Goal: Transaction & Acquisition: Purchase product/service

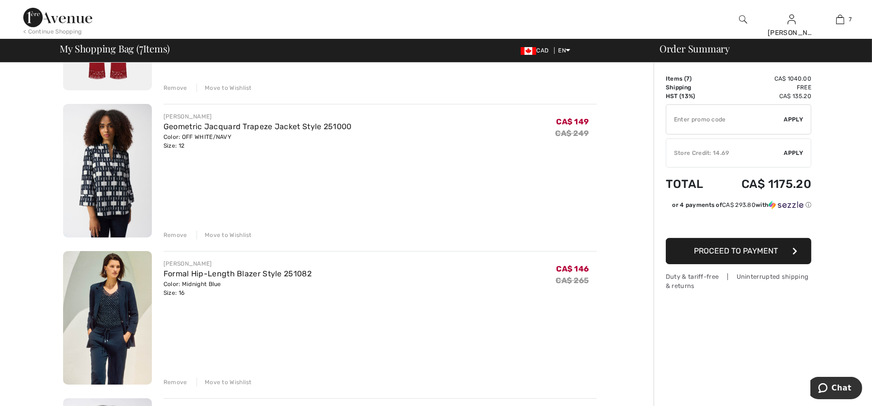
scroll to position [186, 0]
click at [171, 383] on div "Remove" at bounding box center [176, 381] width 24 height 9
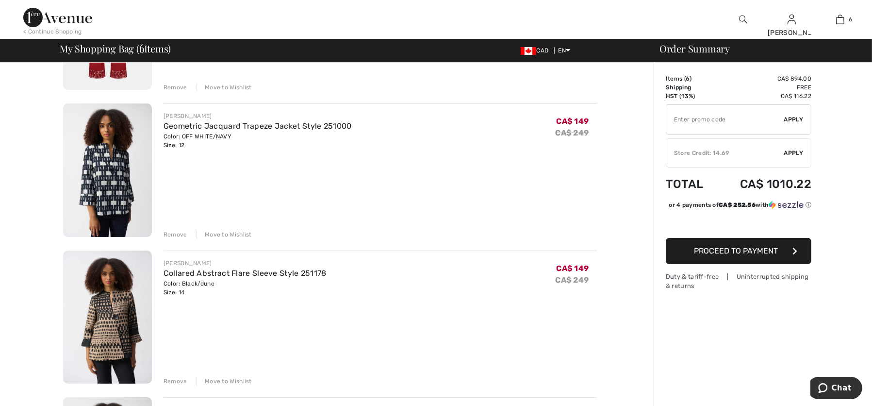
click at [169, 378] on div "Remove" at bounding box center [176, 381] width 24 height 9
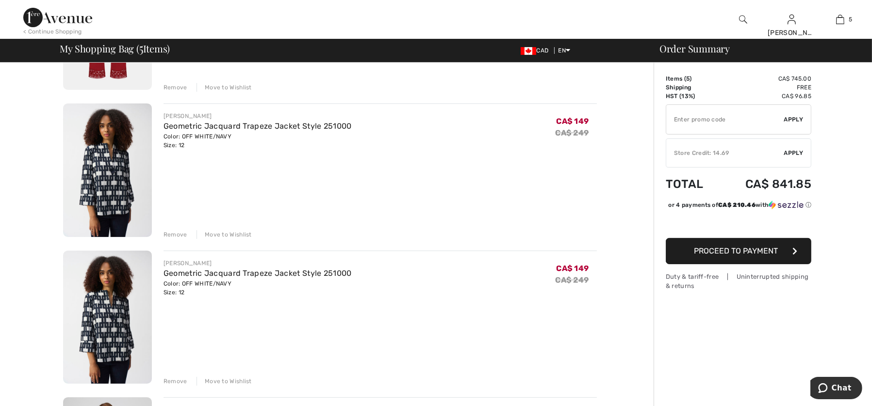
click at [179, 377] on div "Remove" at bounding box center [176, 381] width 24 height 9
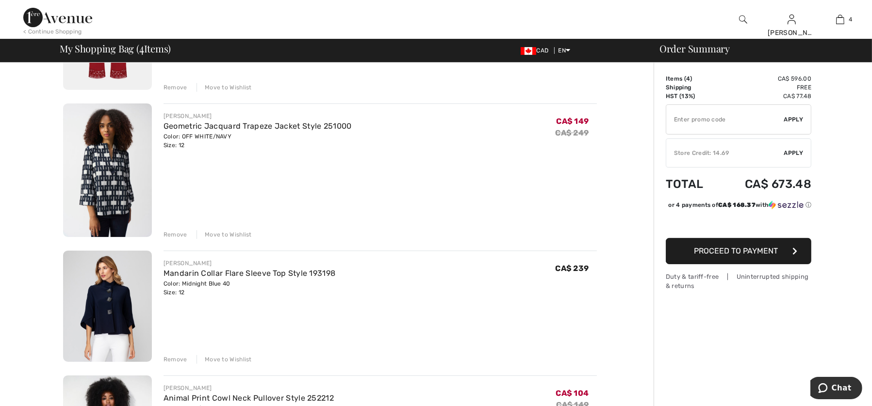
click at [172, 228] on div "Remove Move to Wishlist" at bounding box center [380, 233] width 433 height 11
click at [172, 232] on div "Remove" at bounding box center [176, 234] width 24 height 9
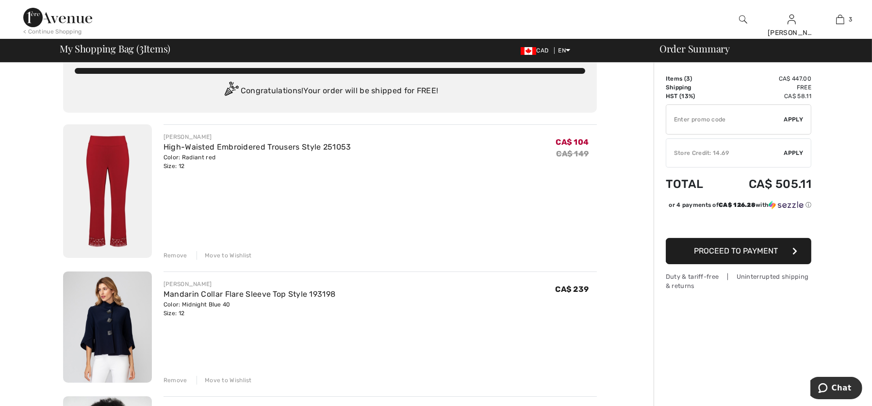
scroll to position [17, 0]
click at [113, 196] on img at bounding box center [107, 191] width 89 height 133
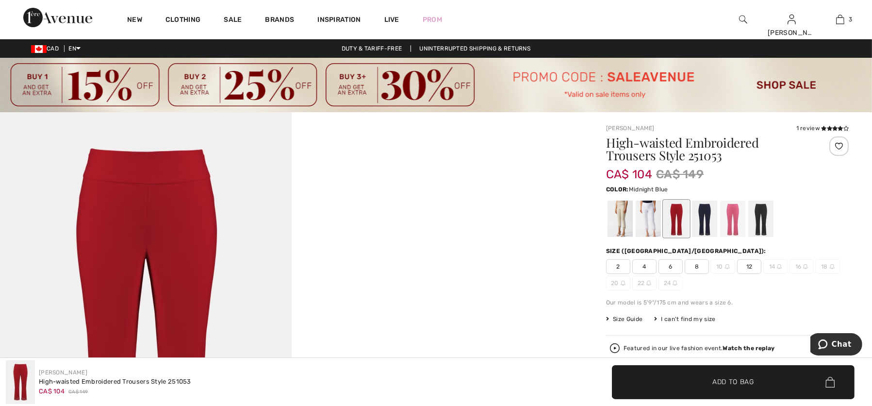
click at [705, 224] on div at bounding box center [704, 218] width 25 height 36
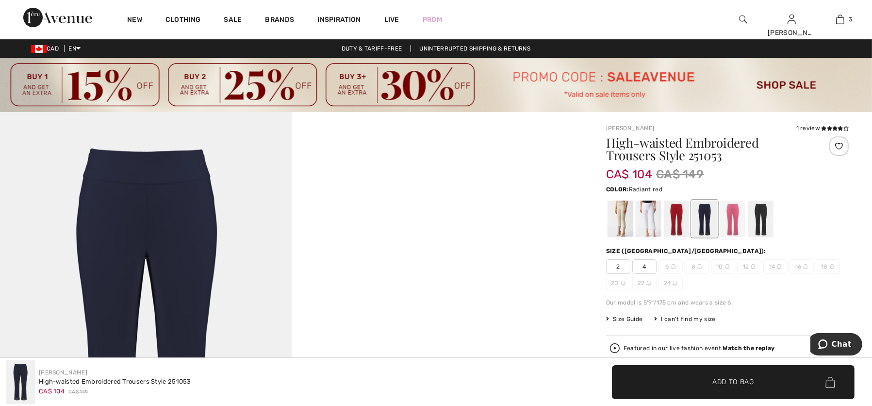
click at [680, 221] on div at bounding box center [676, 218] width 25 height 36
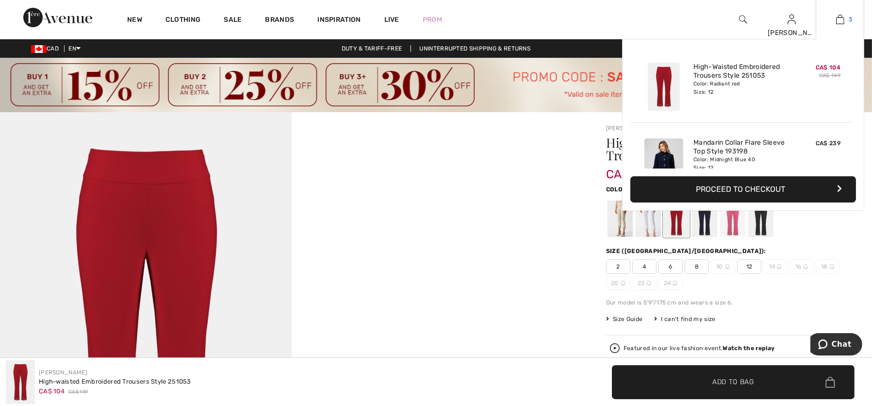
click at [840, 18] on img at bounding box center [840, 20] width 8 height 12
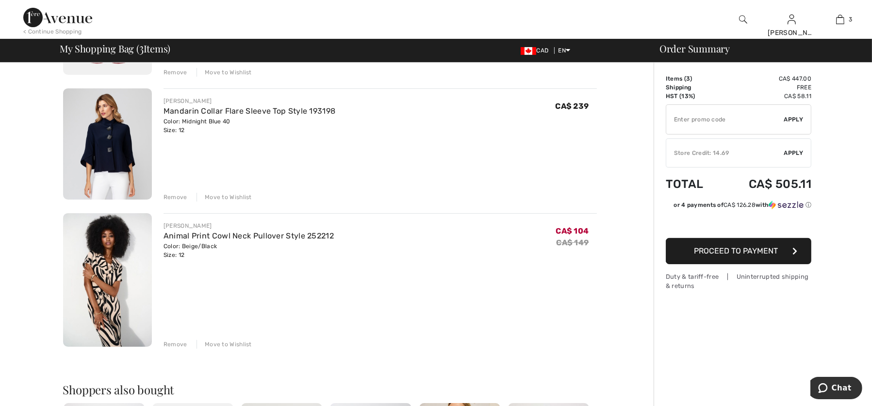
scroll to position [201, 0]
click at [173, 341] on div "Remove" at bounding box center [176, 343] width 24 height 9
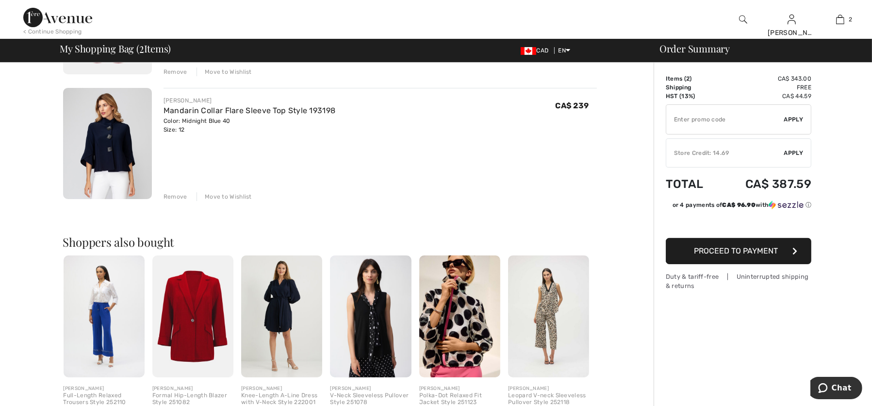
scroll to position [0, 0]
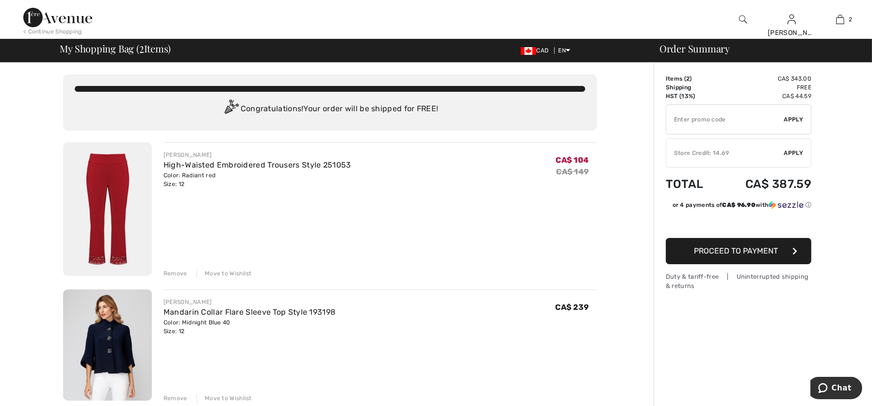
click at [167, 269] on div "Remove" at bounding box center [176, 273] width 24 height 9
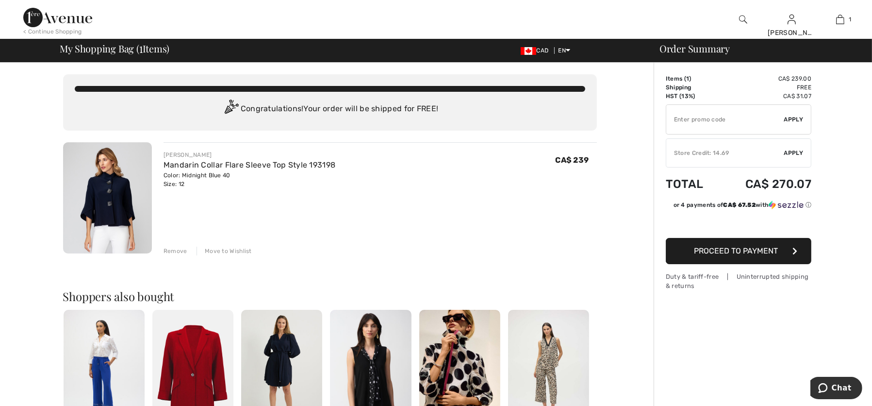
click at [114, 211] on img at bounding box center [107, 197] width 89 height 111
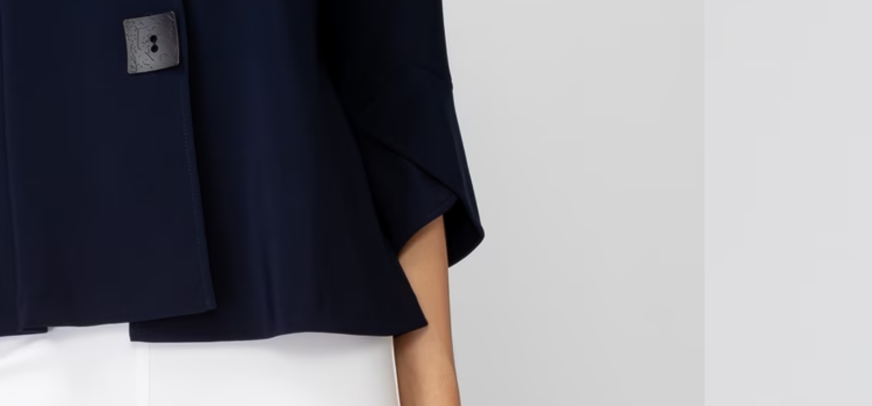
scroll to position [122, 0]
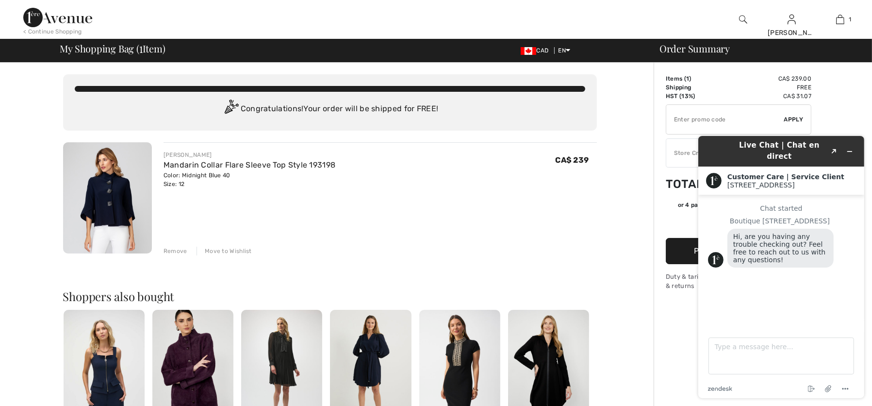
click at [65, 22] on img at bounding box center [57, 17] width 69 height 19
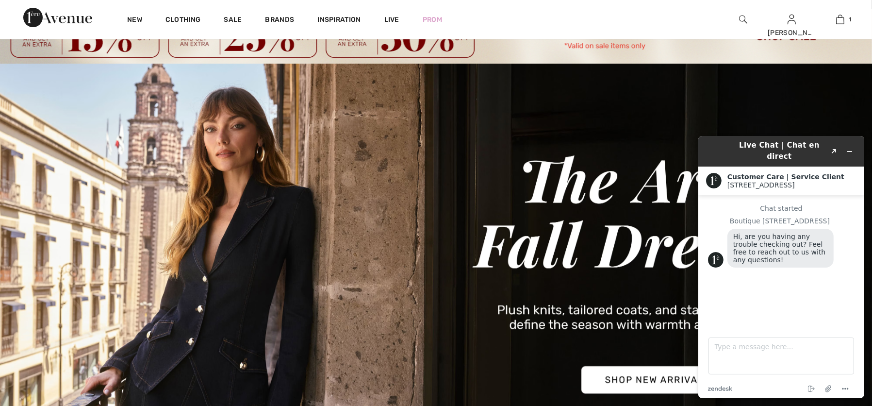
scroll to position [10, 0]
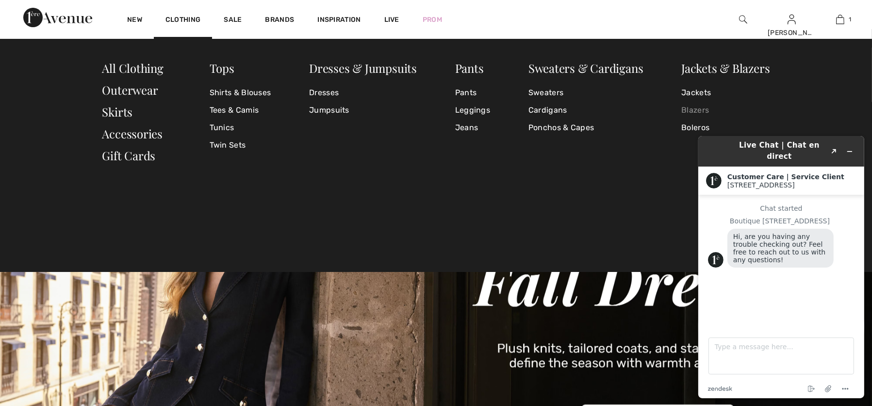
click at [693, 108] on link "Blazers" at bounding box center [725, 109] width 88 height 17
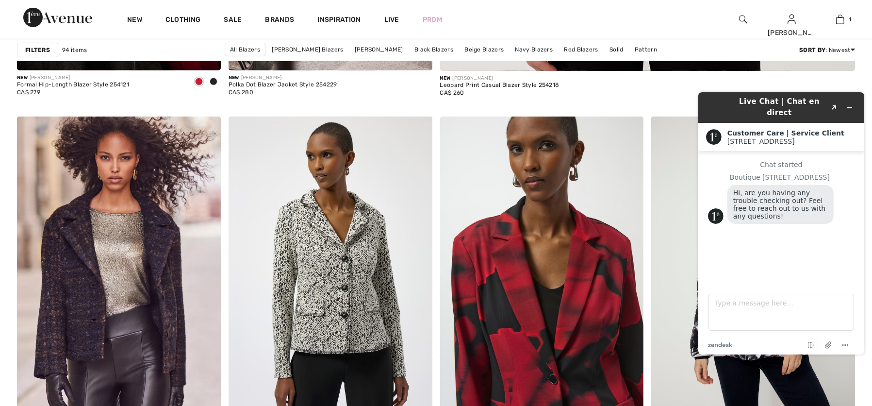
scroll to position [785, 0]
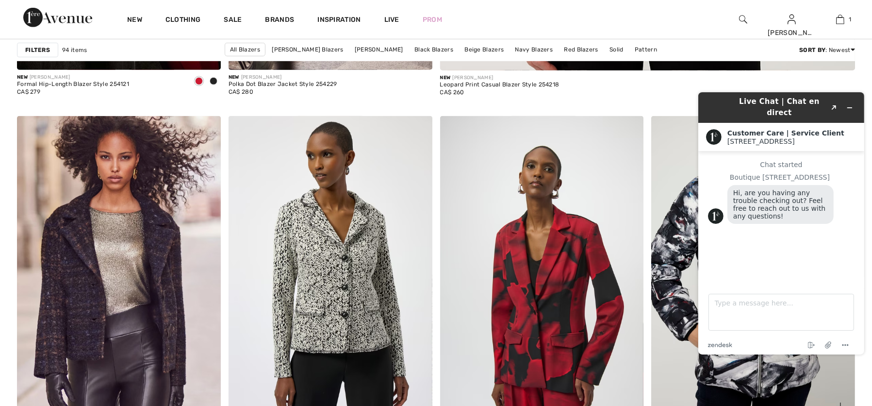
drag, startPoint x: 472, startPoint y: 276, endPoint x: 668, endPoint y: 247, distance: 197.7
click at [668, 247] on img at bounding box center [753, 269] width 204 height 306
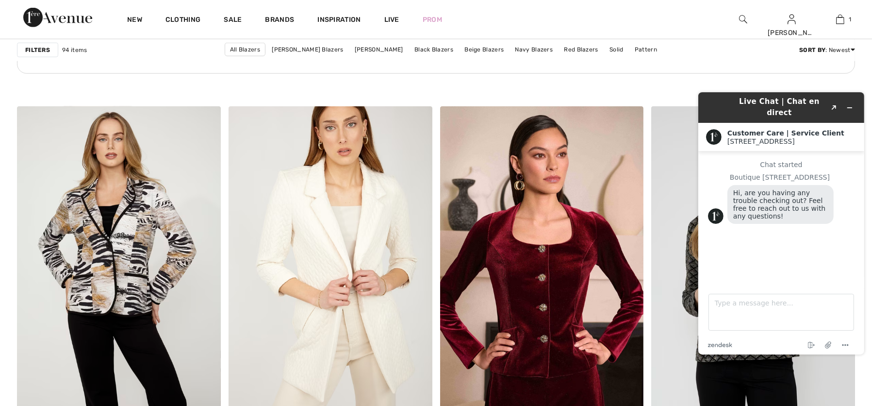
scroll to position [1796, 0]
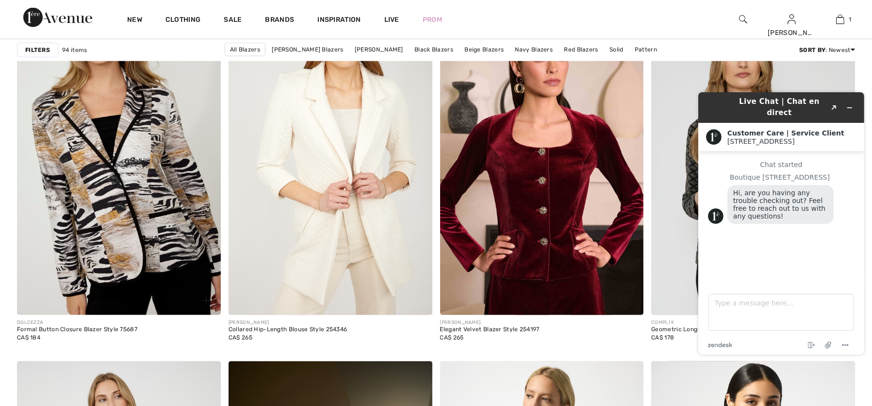
click at [93, 205] on img at bounding box center [119, 162] width 204 height 306
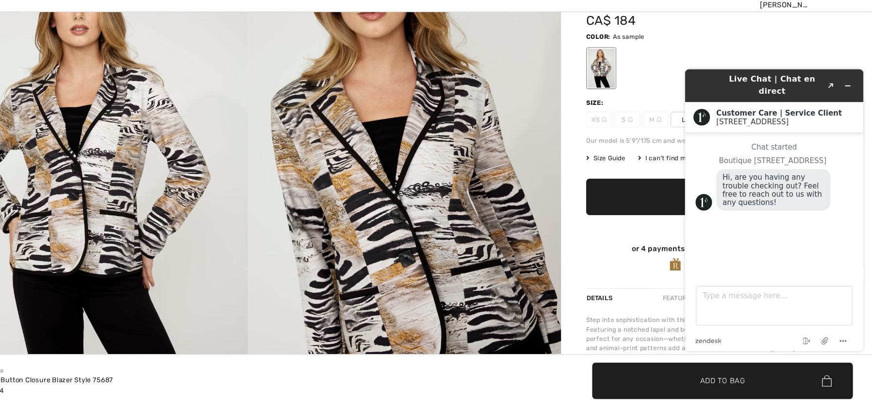
scroll to position [127, 0]
click at [838, 81] on icon "Minimize widget" at bounding box center [835, 84] width 7 height 7
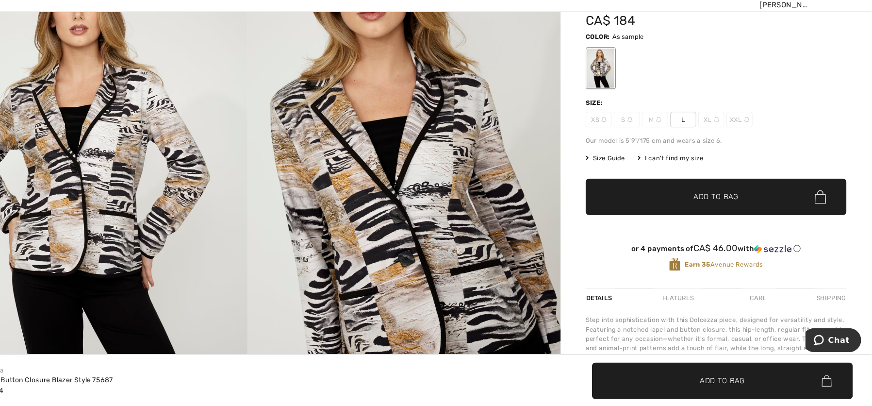
click at [625, 172] on span "Size Guide" at bounding box center [624, 175] width 36 height 9
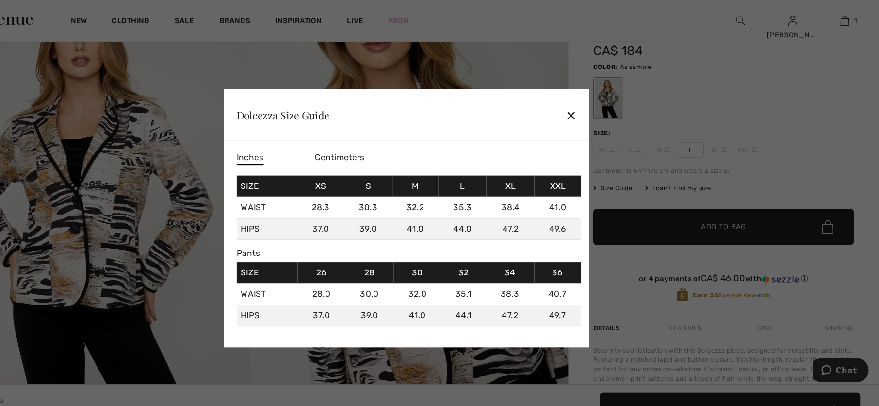
scroll to position [128, 0]
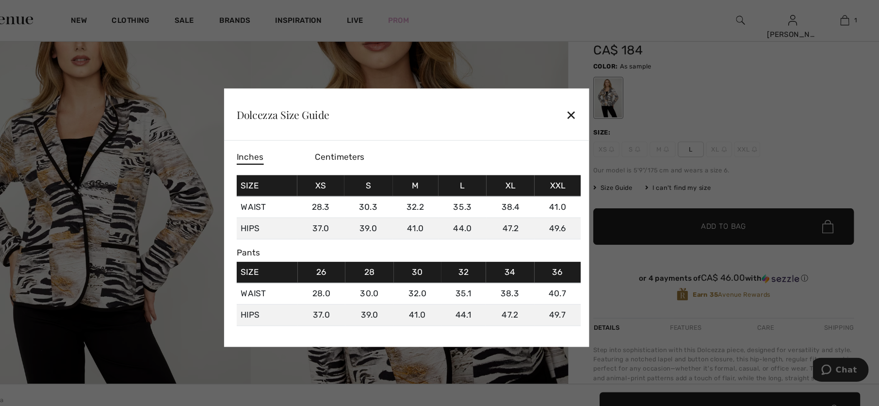
click at [591, 106] on div "✕" at bounding box center [593, 107] width 10 height 20
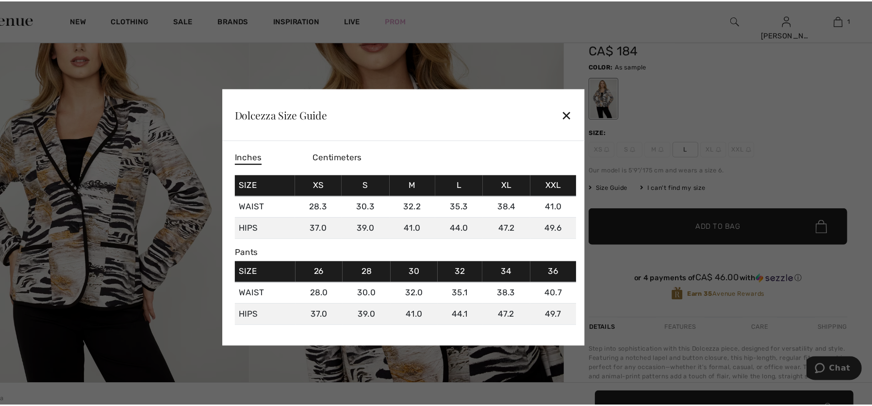
scroll to position [127, 0]
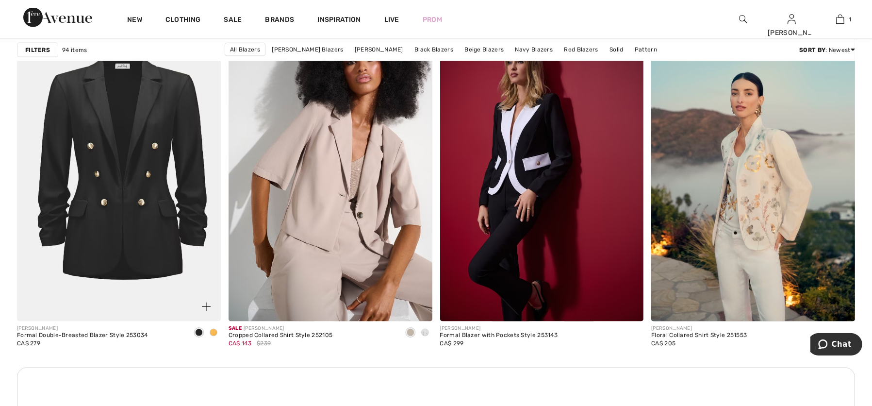
scroll to position [2494, 0]
click at [107, 265] on img at bounding box center [119, 169] width 204 height 306
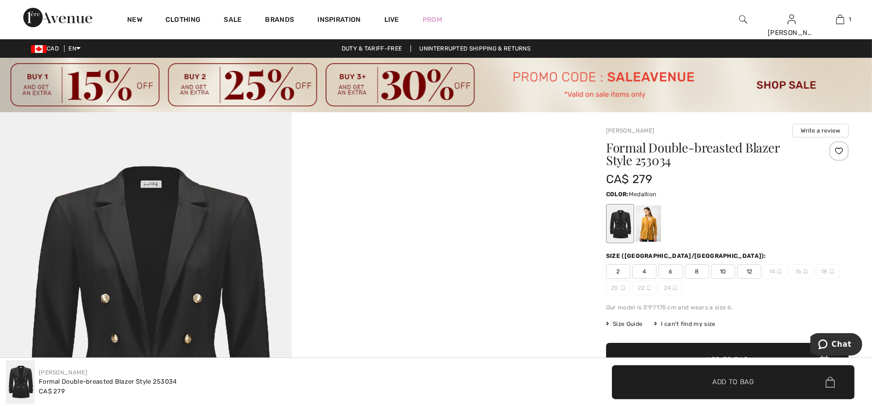
click at [646, 226] on div at bounding box center [648, 223] width 25 height 36
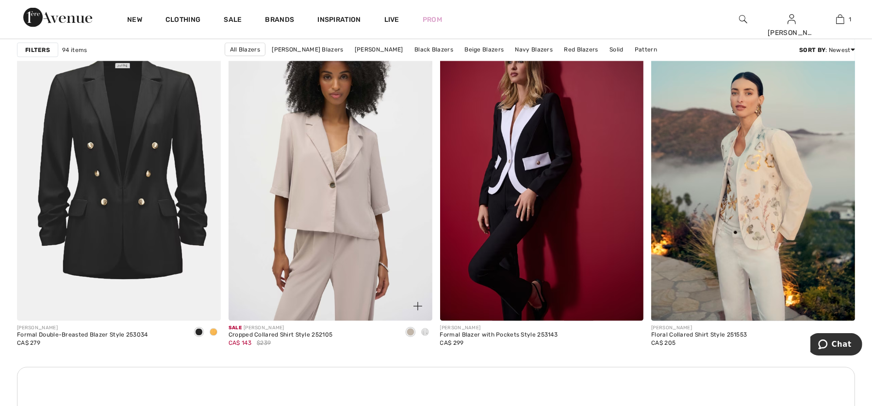
click at [341, 159] on img at bounding box center [331, 169] width 204 height 306
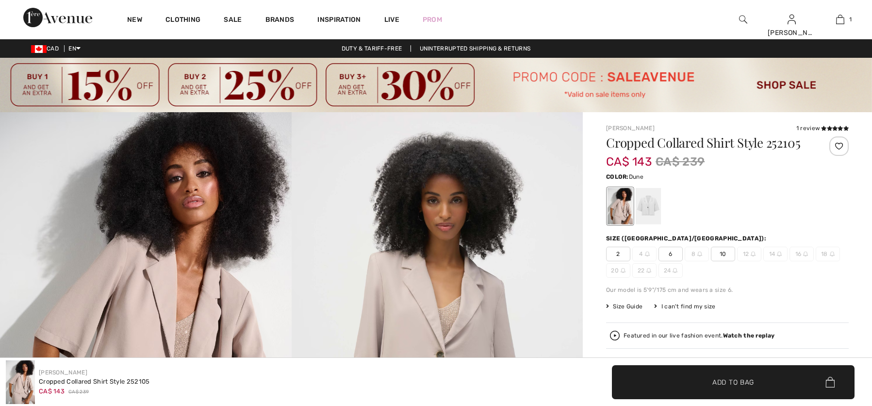
checkbox input "true"
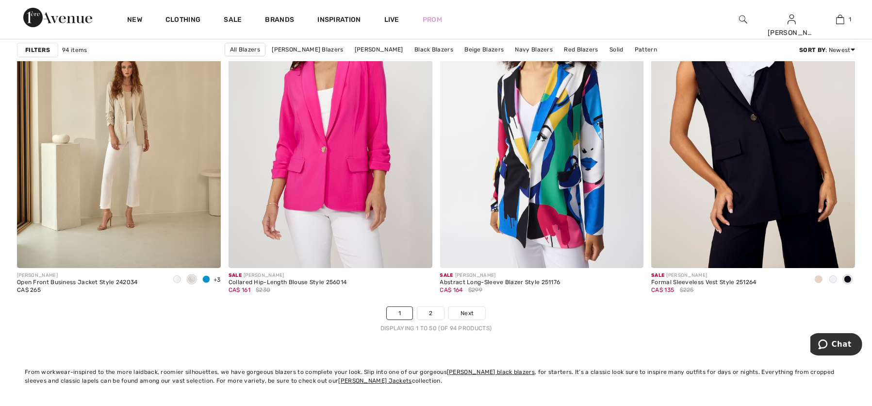
scroll to position [5206, 0]
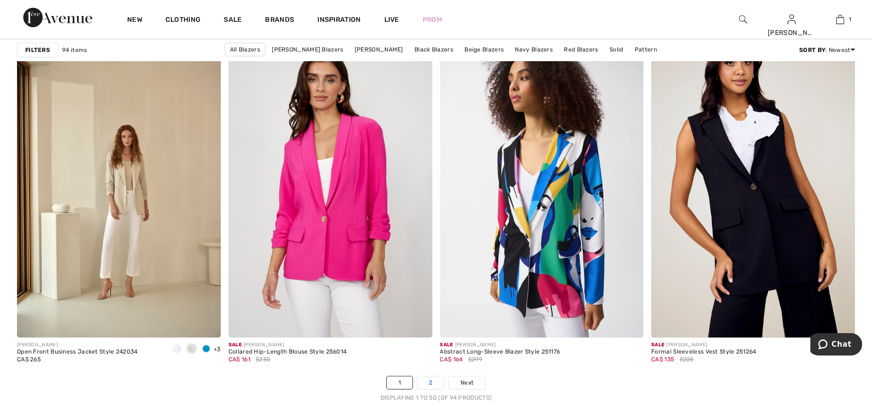
click at [430, 381] on link "2" at bounding box center [430, 382] width 27 height 13
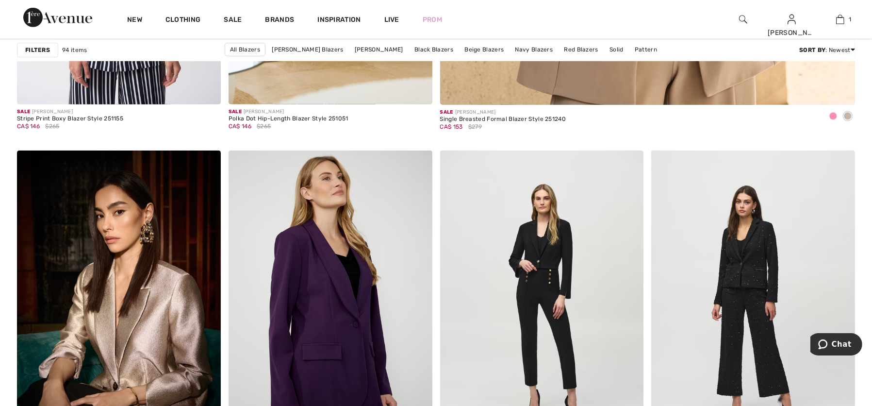
scroll to position [872, 0]
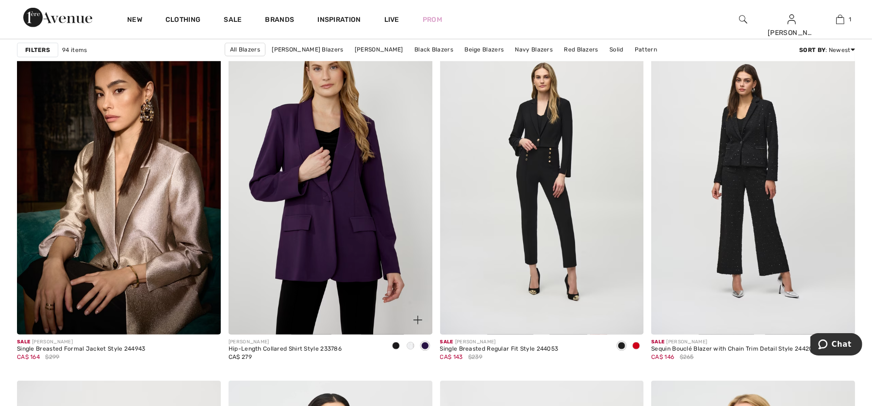
click at [428, 343] on span at bounding box center [425, 346] width 8 height 8
click at [424, 344] on span at bounding box center [425, 346] width 8 height 8
click at [422, 342] on span at bounding box center [425, 346] width 8 height 8
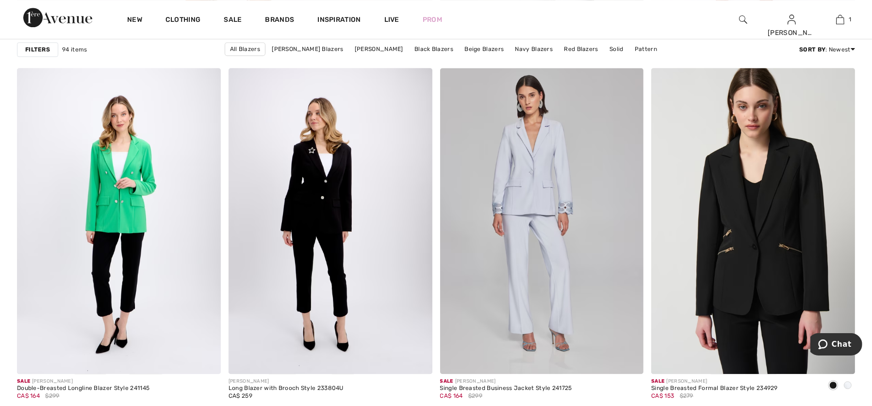
scroll to position [3630, 0]
click at [542, 183] on img at bounding box center [542, 220] width 204 height 306
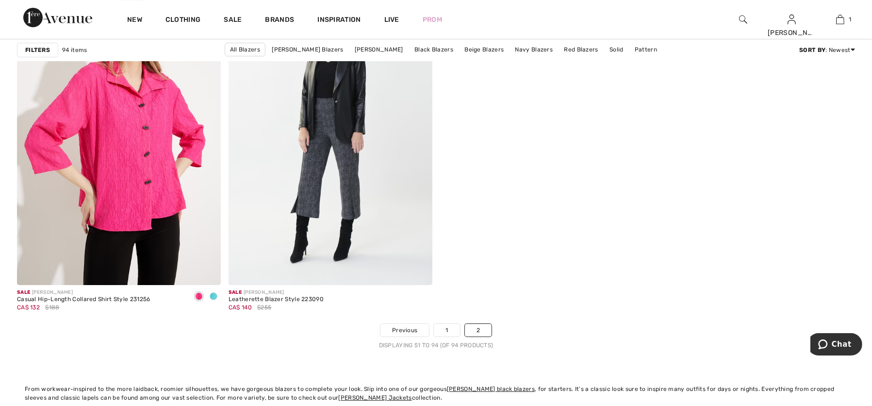
scroll to position [4907, 0]
click at [444, 327] on link "1" at bounding box center [447, 329] width 26 height 13
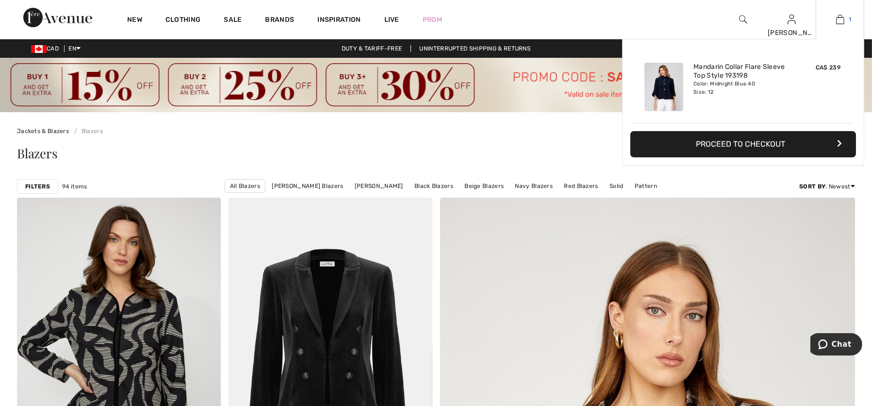
click at [846, 20] on link "1" at bounding box center [840, 20] width 48 height 12
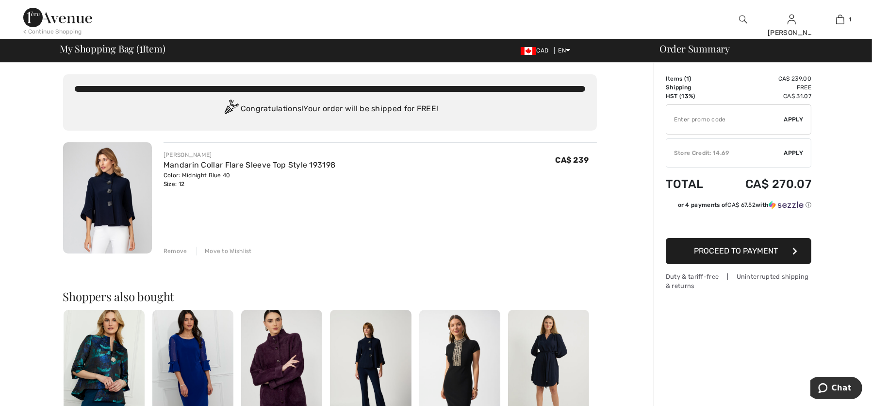
click at [73, 13] on img at bounding box center [57, 17] width 69 height 19
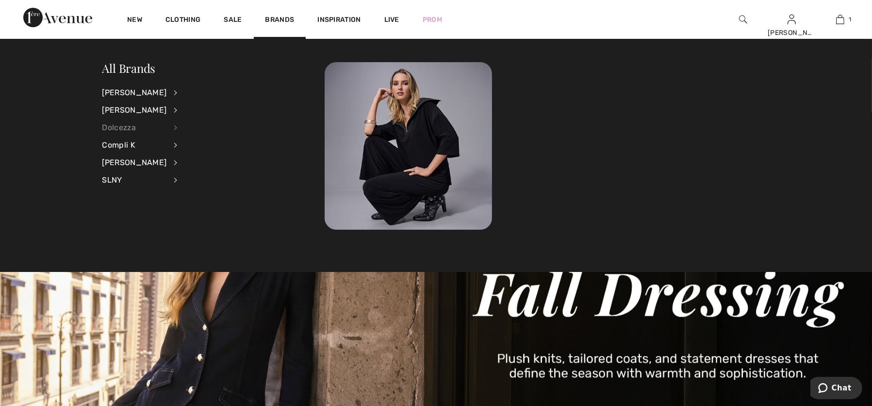
click at [121, 122] on div "Dolcezza" at bounding box center [134, 127] width 65 height 17
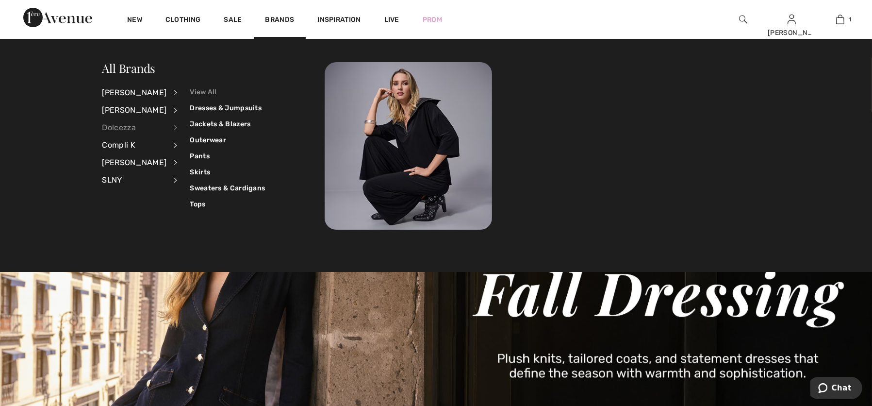
click at [192, 88] on link "View All" at bounding box center [227, 92] width 75 height 16
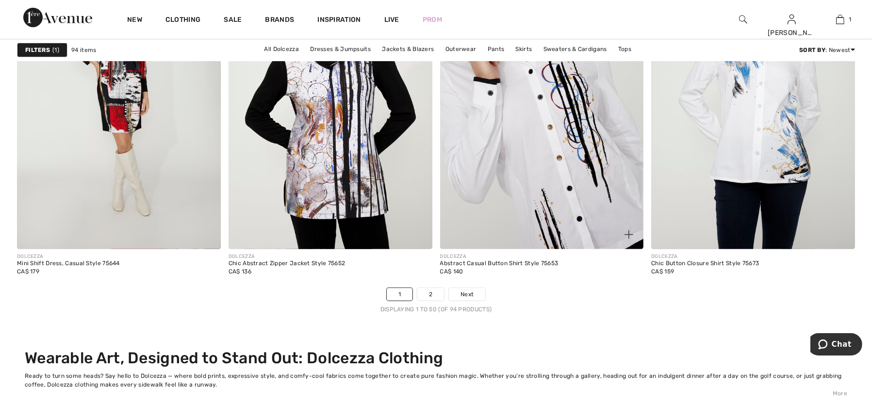
scroll to position [5545, 0]
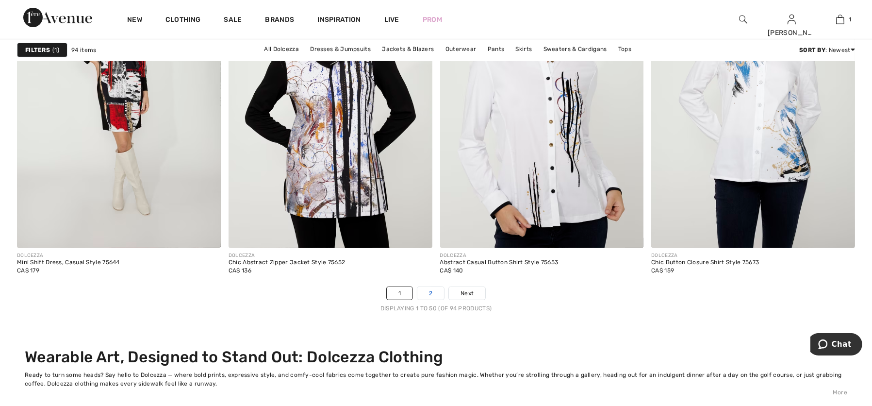
click at [431, 291] on link "2" at bounding box center [430, 293] width 27 height 13
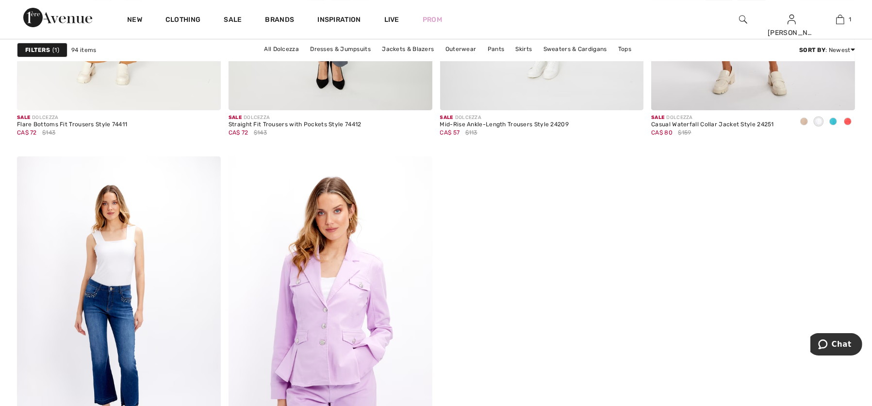
scroll to position [4983, 0]
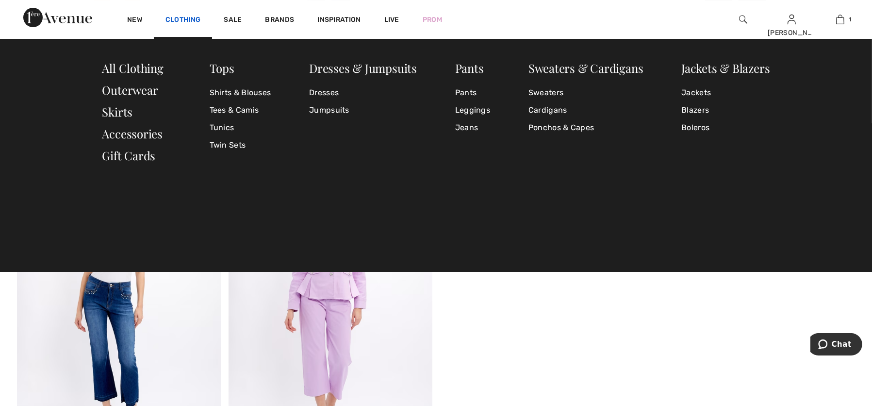
click at [169, 21] on link "Clothing" at bounding box center [183, 21] width 35 height 10
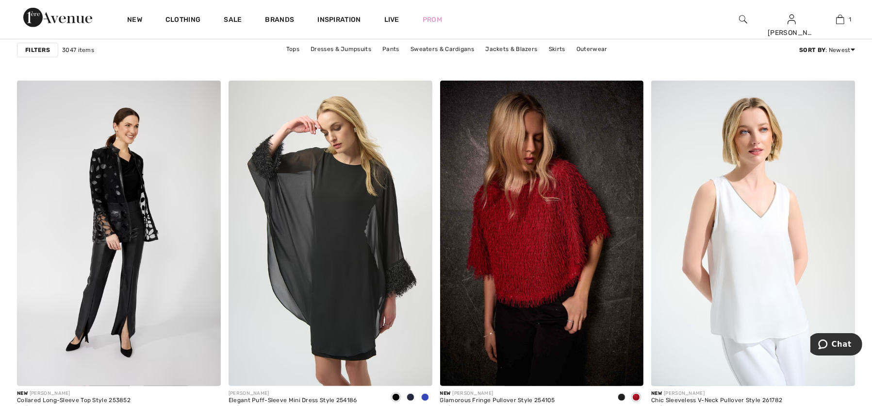
scroll to position [816, 0]
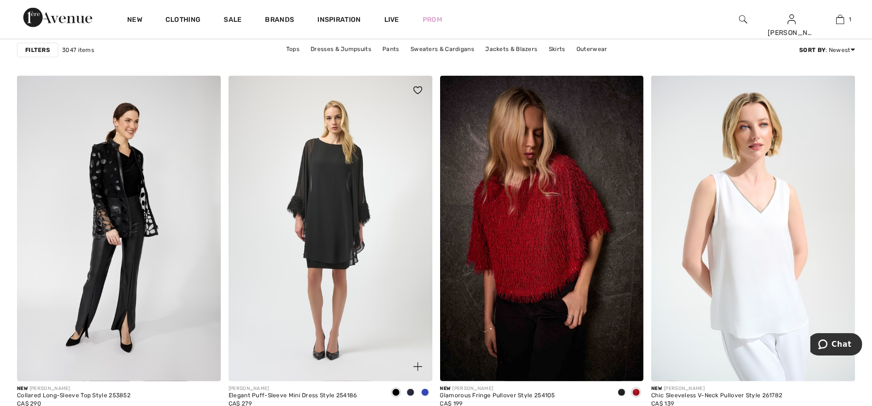
click at [426, 392] on span at bounding box center [425, 392] width 8 height 8
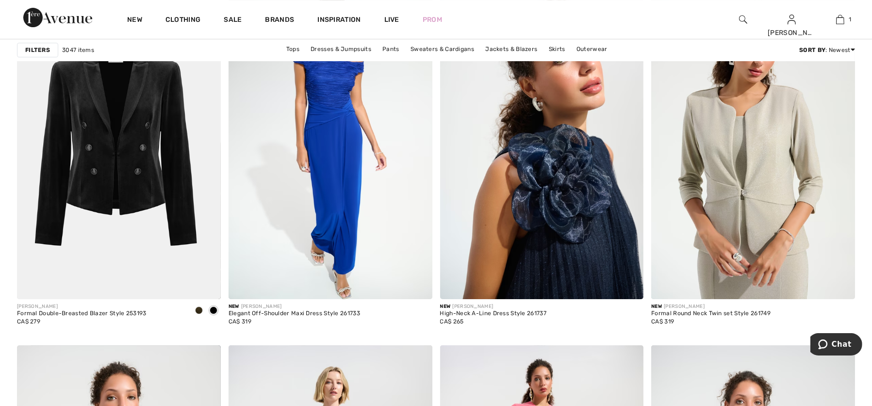
scroll to position [4530, 0]
click at [548, 232] on img at bounding box center [542, 147] width 204 height 306
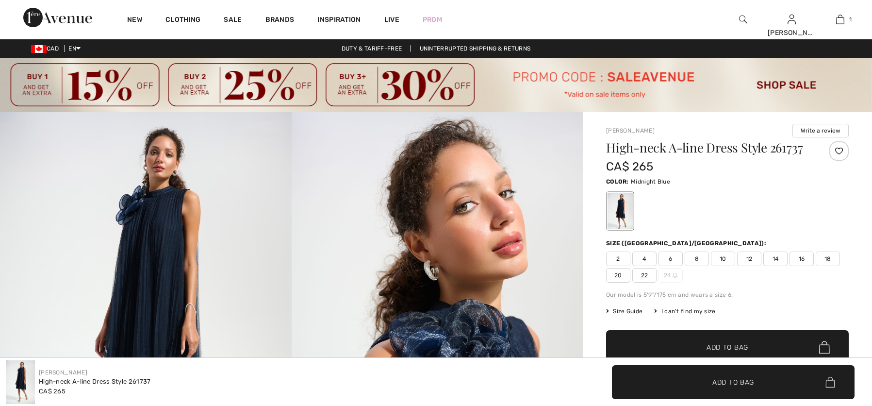
checkbox input "true"
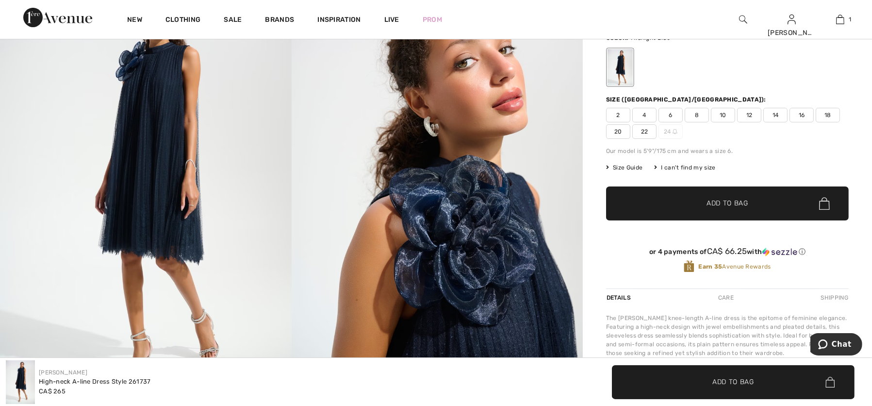
scroll to position [134, 0]
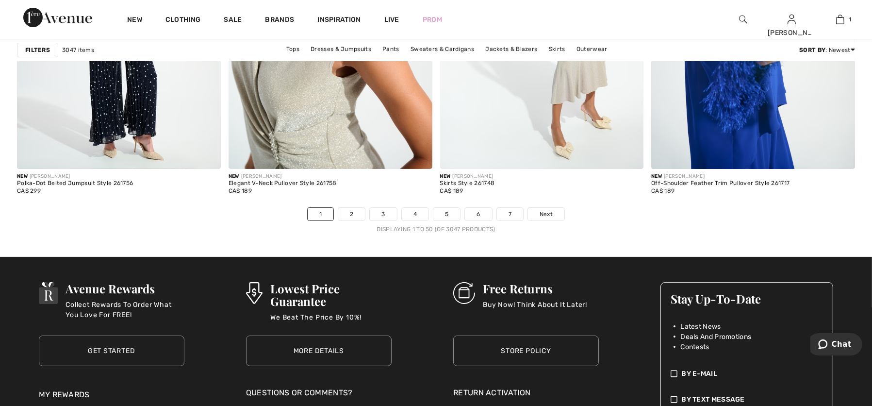
scroll to position [5355, 0]
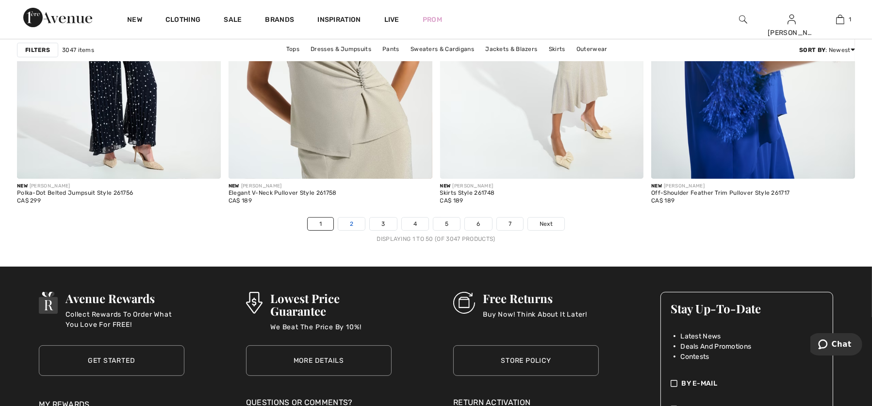
click at [351, 222] on link "2" at bounding box center [351, 223] width 27 height 13
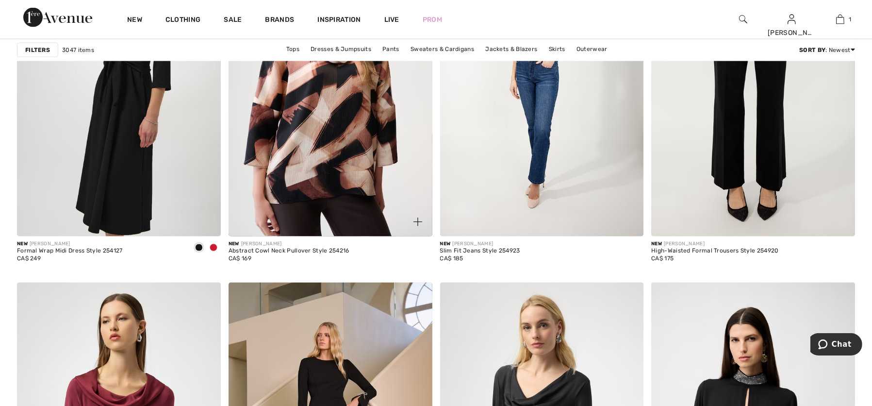
scroll to position [2219, 0]
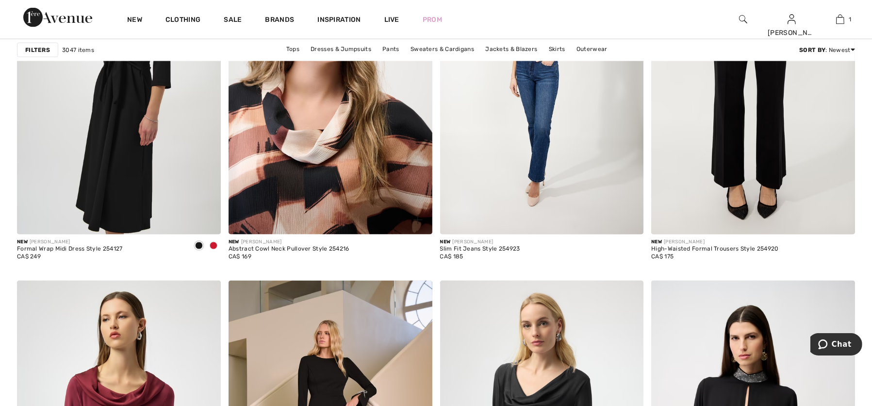
click at [339, 171] on img at bounding box center [331, 82] width 204 height 306
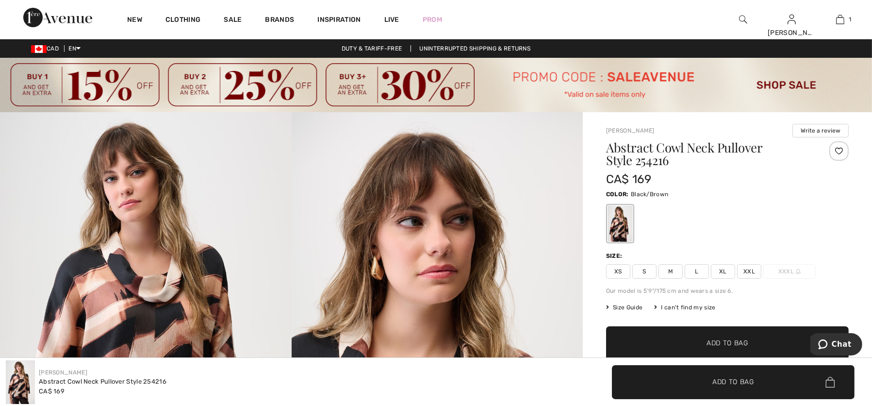
click at [720, 268] on span "XL" at bounding box center [723, 271] width 24 height 15
click at [731, 339] on span "Add to Bag" at bounding box center [728, 343] width 42 height 10
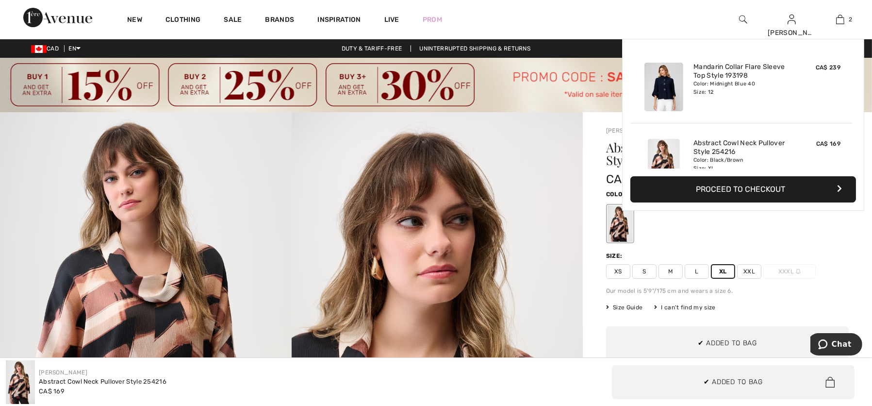
scroll to position [31, 0]
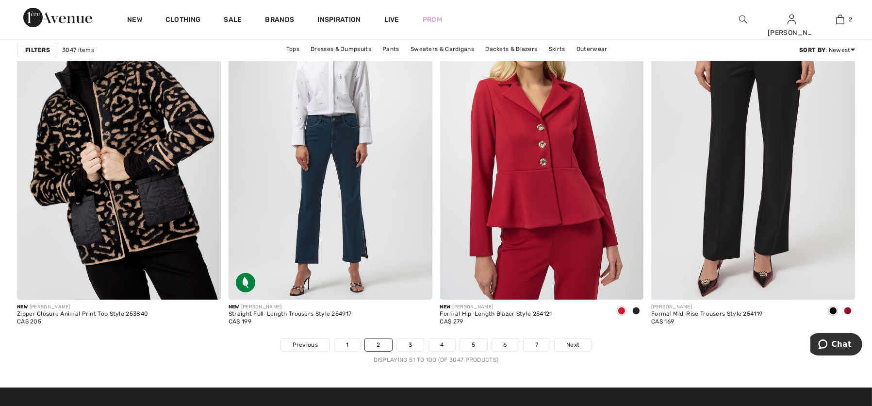
scroll to position [5235, 0]
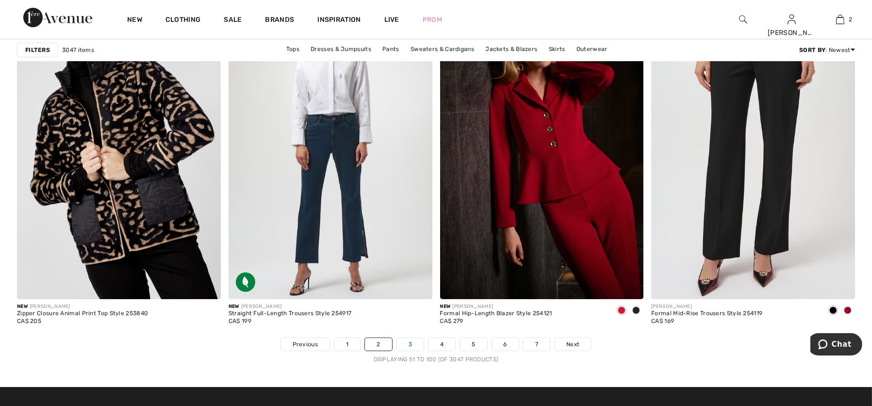
click at [414, 342] on link "3" at bounding box center [410, 344] width 27 height 13
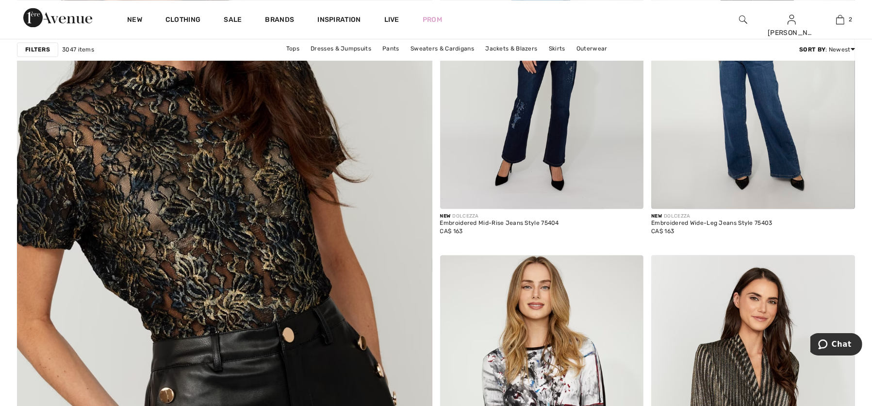
scroll to position [2984, 0]
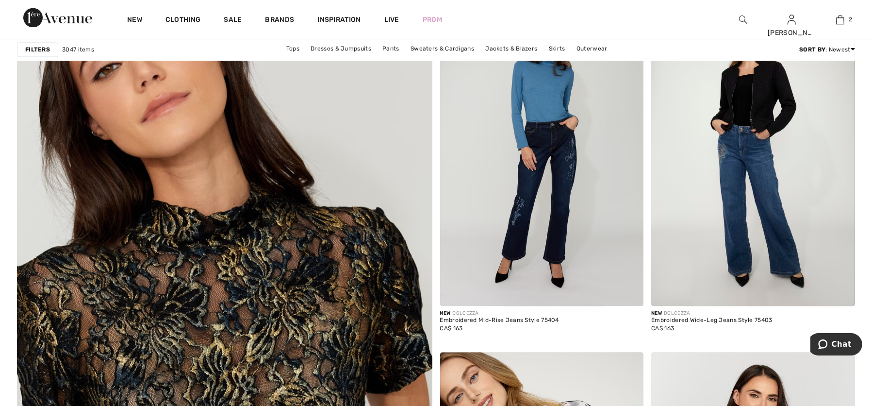
click at [245, 336] on img at bounding box center [224, 373] width 498 height 747
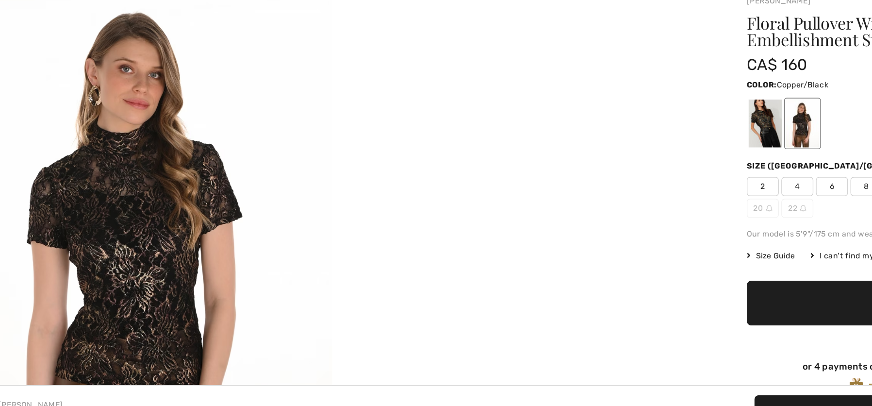
scroll to position [65, 0]
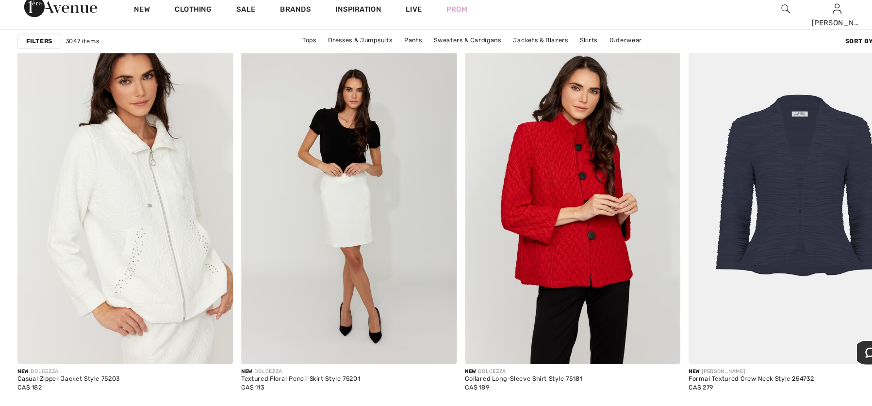
scroll to position [4475, 0]
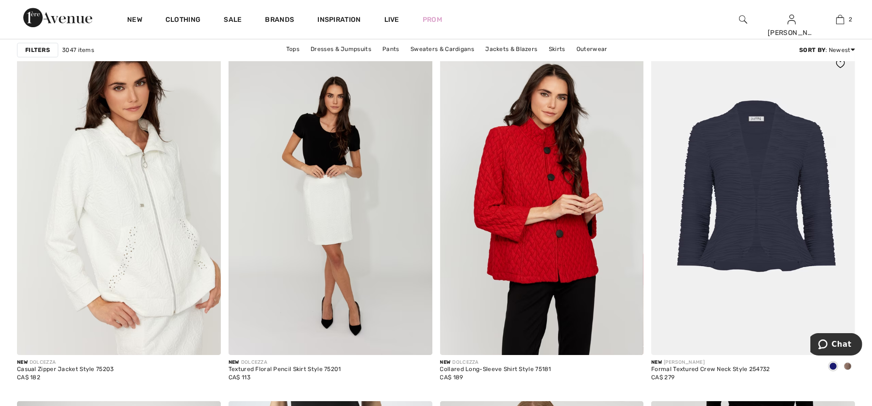
click at [766, 231] on img at bounding box center [753, 203] width 204 height 306
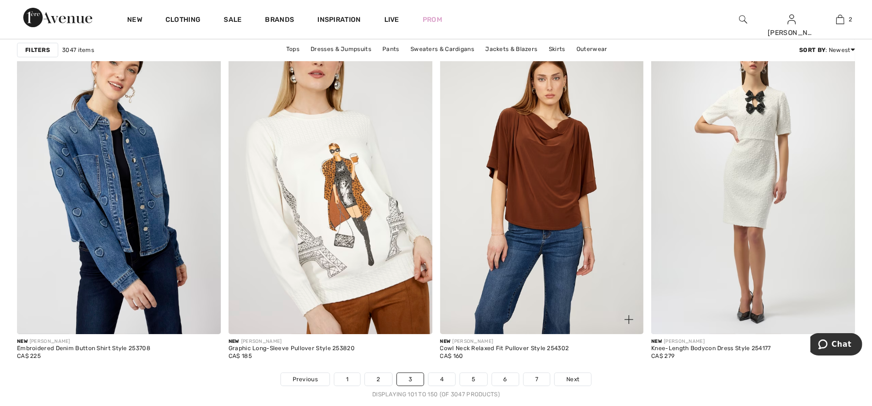
scroll to position [5200, 0]
click at [553, 238] on img at bounding box center [542, 181] width 204 height 306
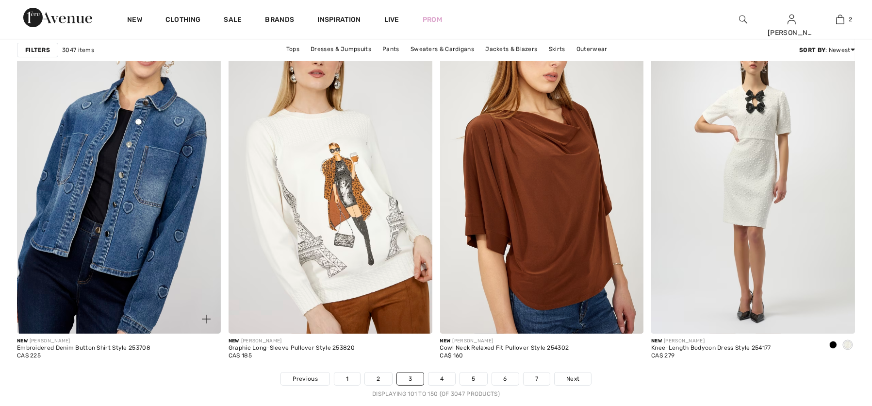
scroll to position [5200, 0]
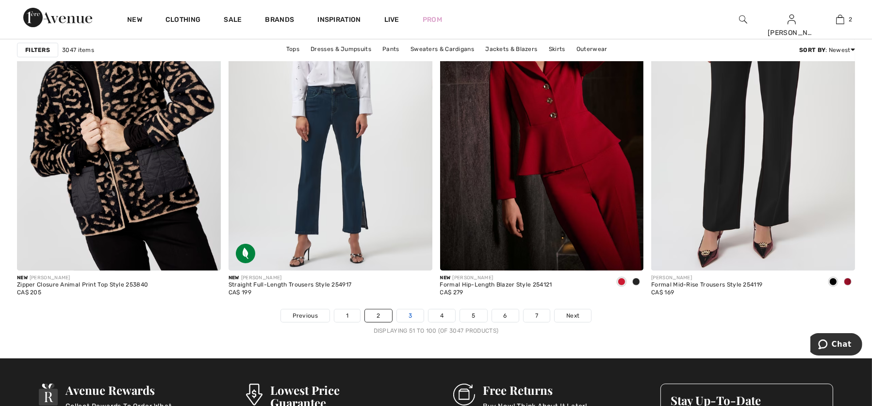
click at [410, 315] on link "3" at bounding box center [410, 315] width 27 height 13
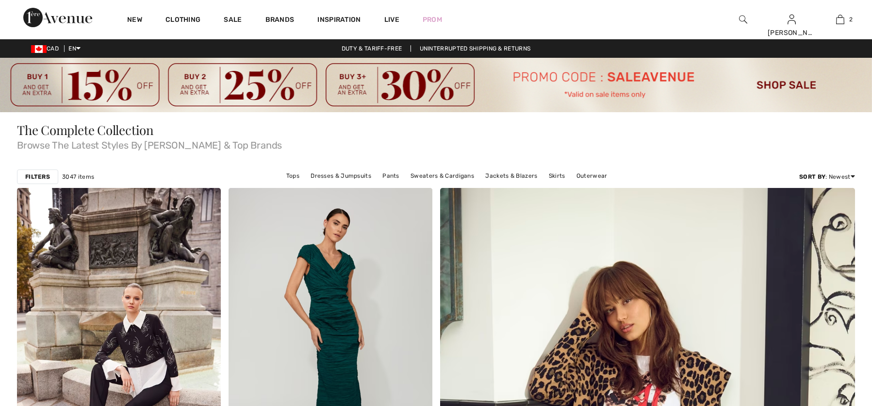
checkbox input "true"
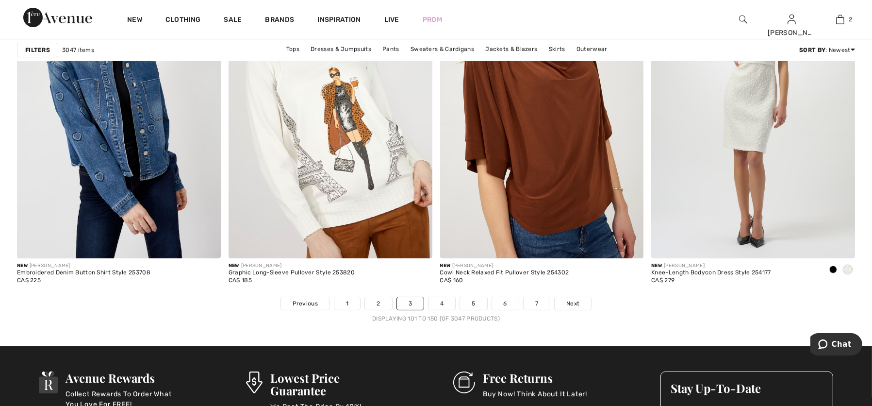
scroll to position [5277, 0]
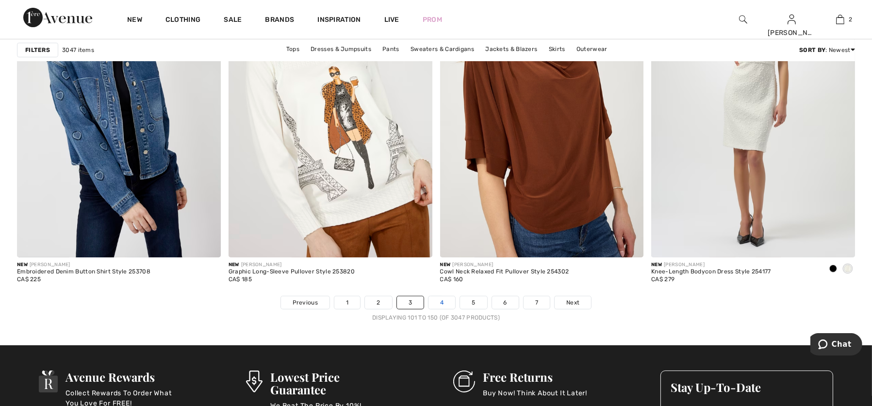
click at [440, 296] on link "4" at bounding box center [442, 302] width 27 height 13
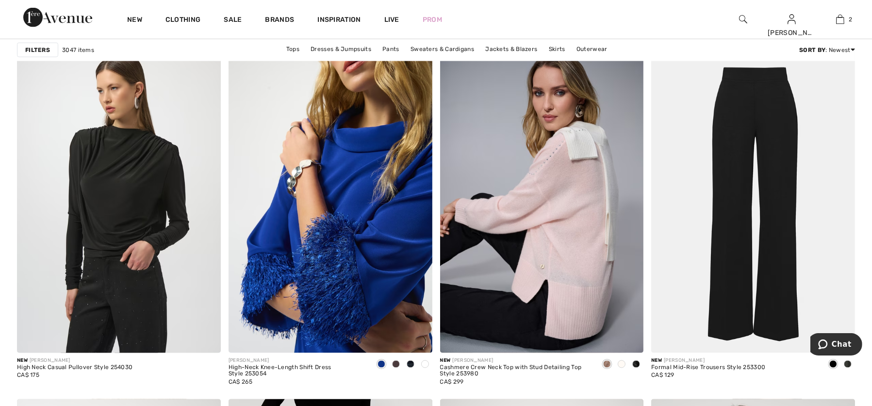
scroll to position [2101, 0]
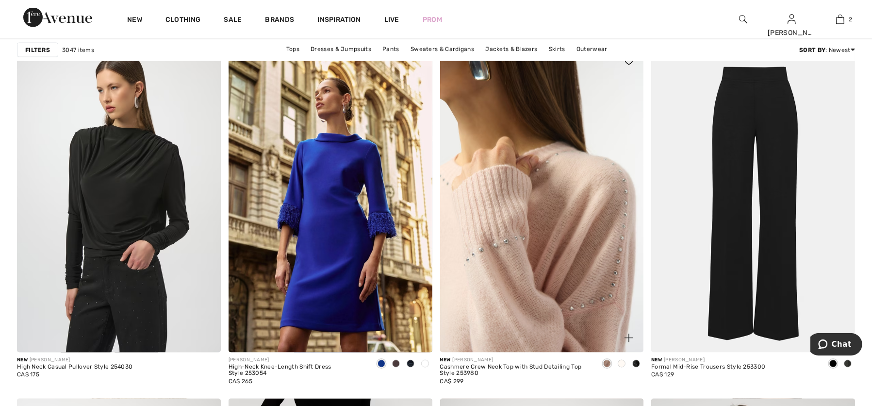
click at [592, 304] on img at bounding box center [542, 200] width 204 height 306
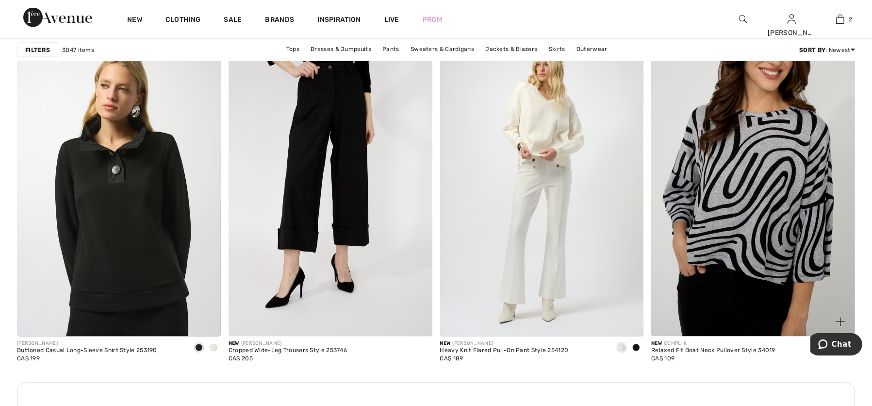
scroll to position [2470, 0]
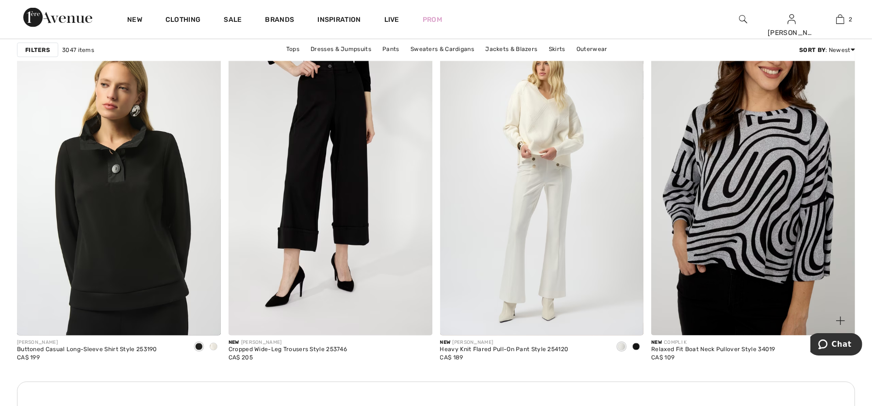
click at [759, 225] on img at bounding box center [753, 183] width 204 height 306
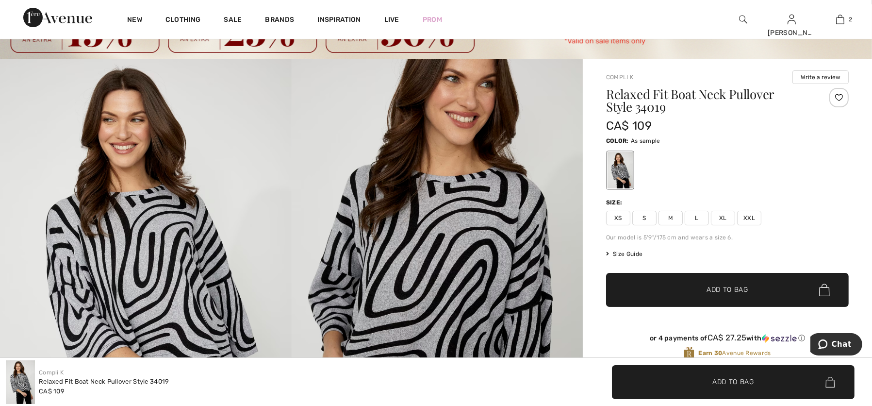
scroll to position [54, 0]
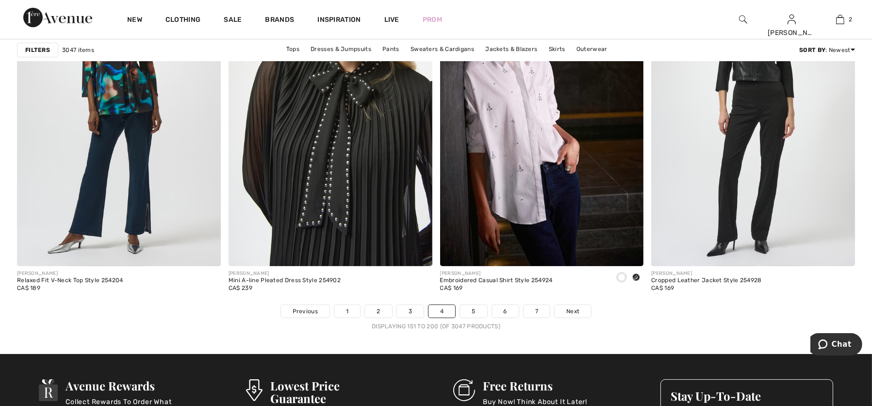
scroll to position [5195, 0]
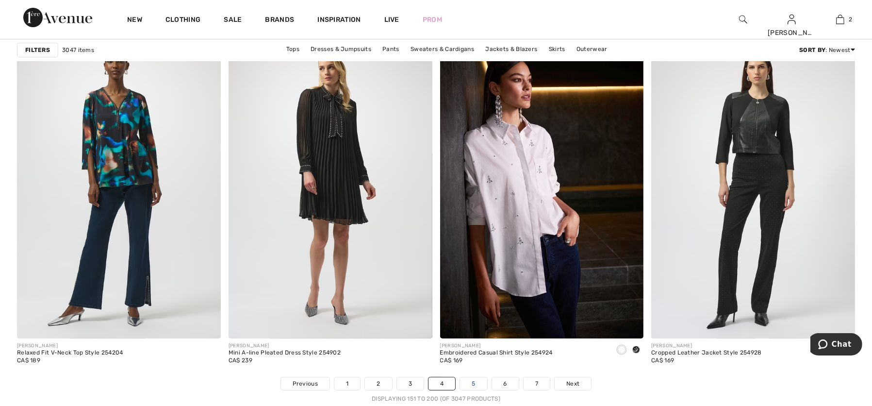
click at [475, 382] on link "5" at bounding box center [473, 383] width 27 height 13
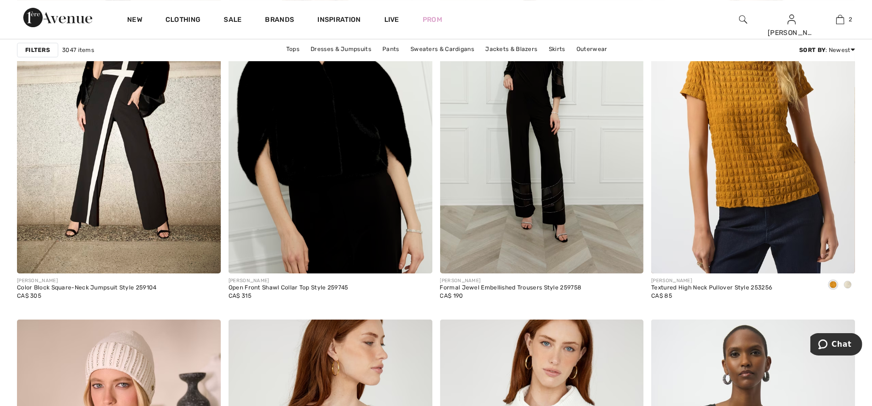
scroll to position [4560, 0]
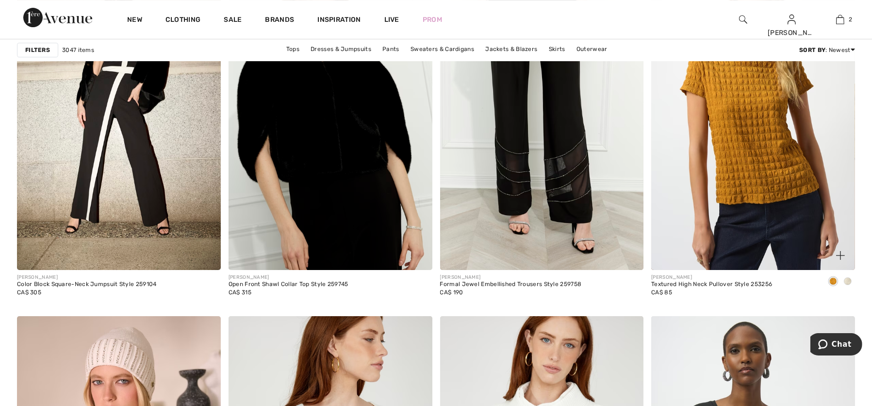
click at [848, 282] on span at bounding box center [848, 281] width 8 height 8
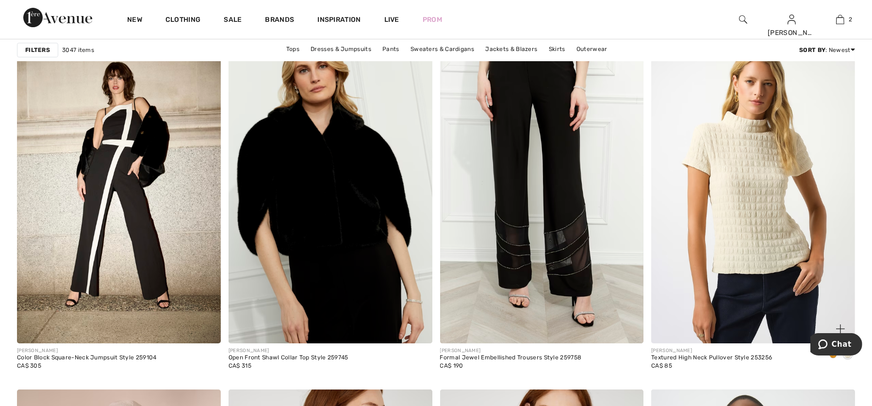
scroll to position [4441, 0]
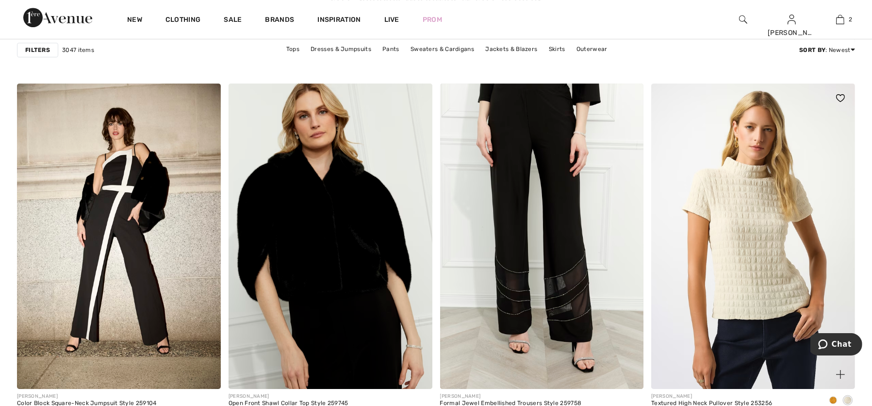
click at [759, 191] on img at bounding box center [753, 236] width 204 height 306
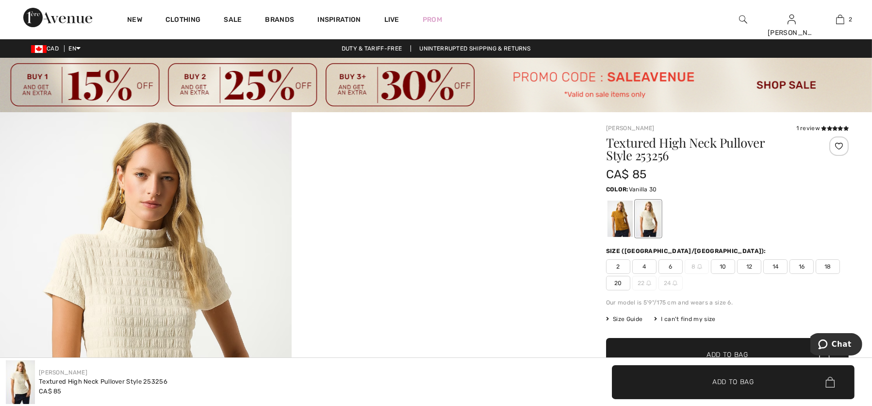
click at [772, 267] on span "14" at bounding box center [775, 266] width 24 height 15
click at [429, 258] on video "Your browser does not support the video tag." at bounding box center [438, 185] width 292 height 146
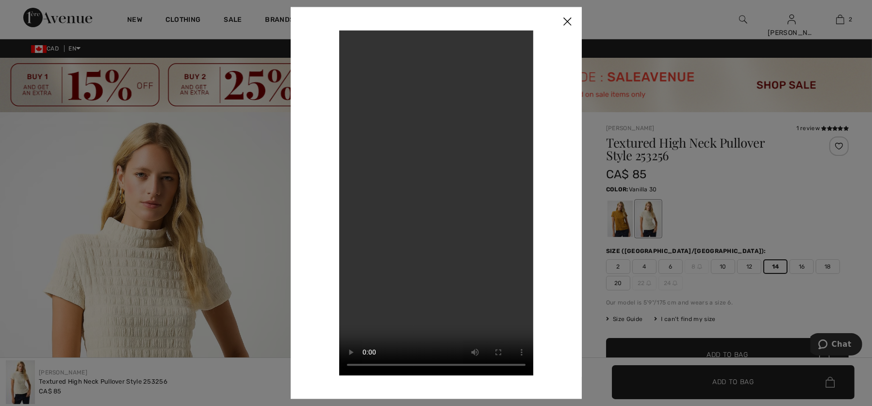
click at [569, 16] on img at bounding box center [567, 22] width 29 height 30
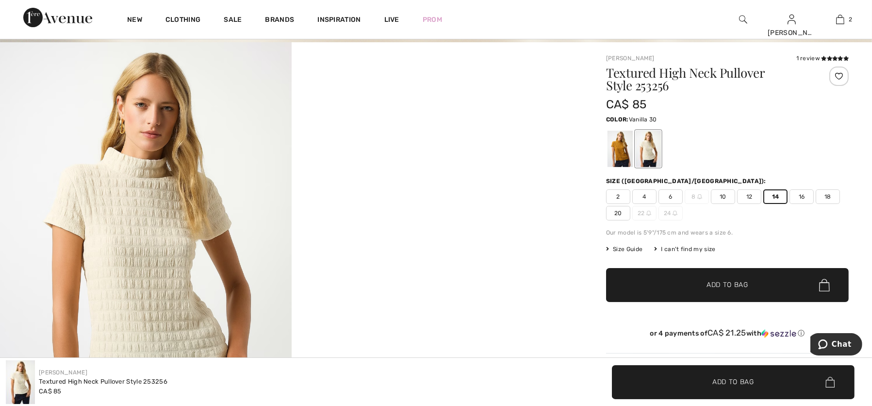
scroll to position [70, 0]
click at [717, 281] on span "Add to Bag" at bounding box center [728, 285] width 42 height 10
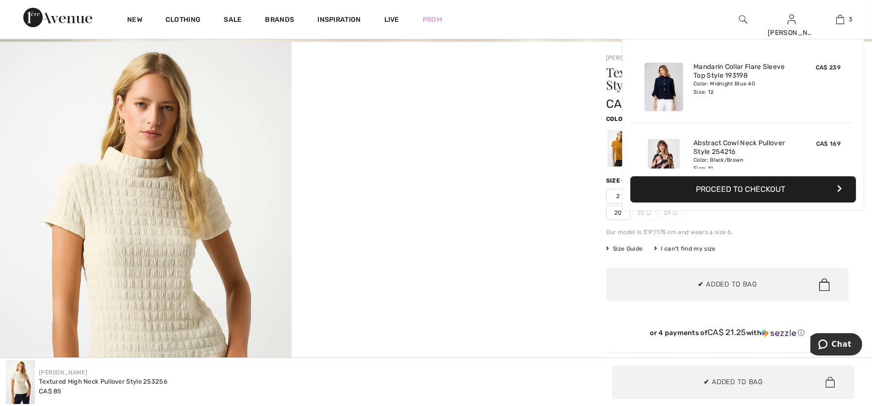
scroll to position [106, 0]
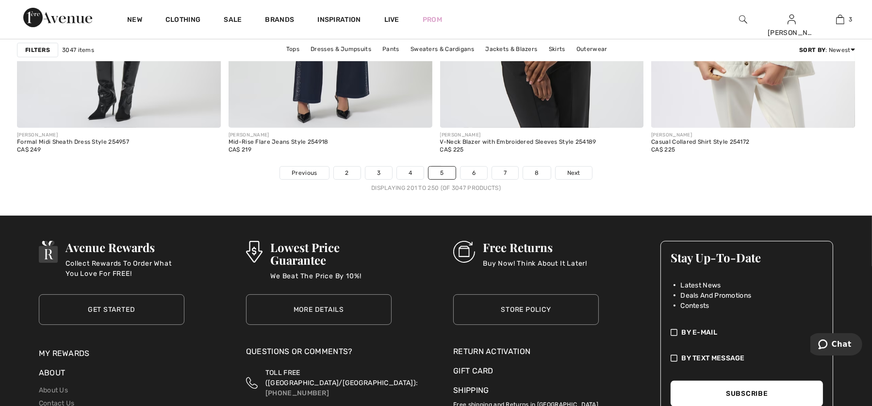
scroll to position [5414, 0]
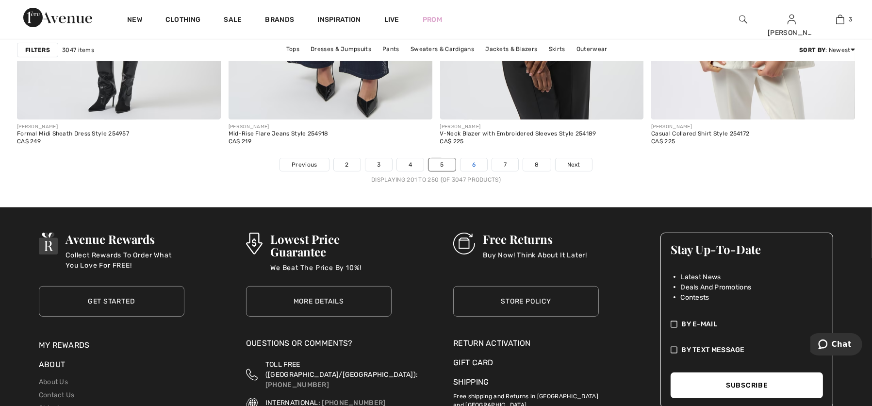
click at [471, 159] on link "6" at bounding box center [474, 164] width 27 height 13
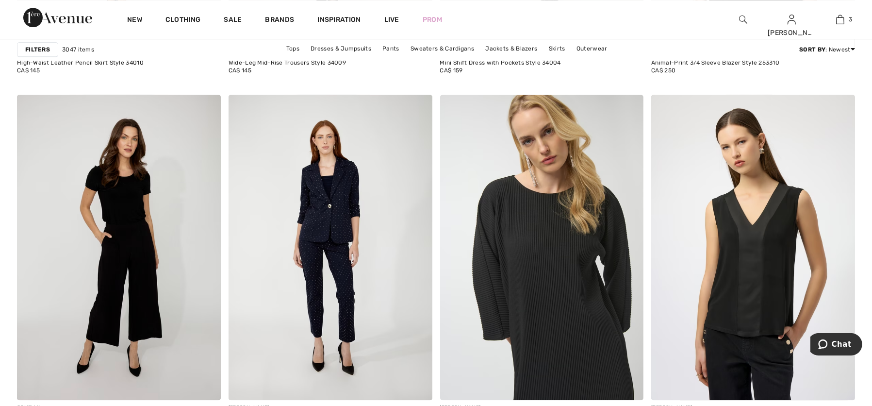
scroll to position [3948, 0]
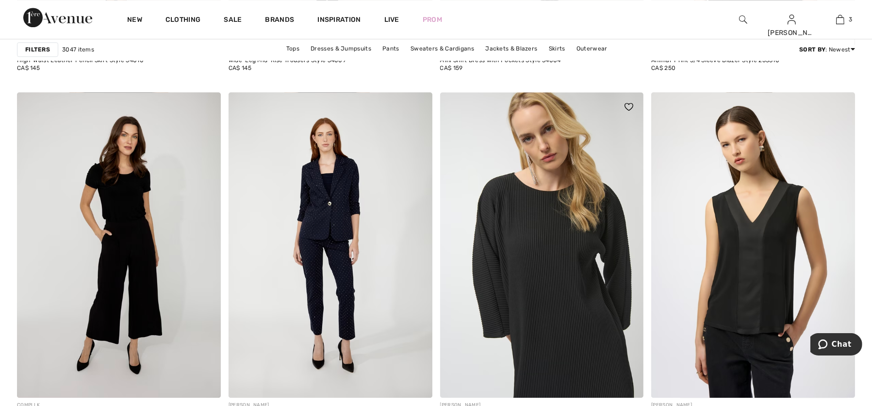
drag, startPoint x: 588, startPoint y: 311, endPoint x: 442, endPoint y: 339, distance: 149.3
click at [442, 339] on img at bounding box center [542, 245] width 204 height 306
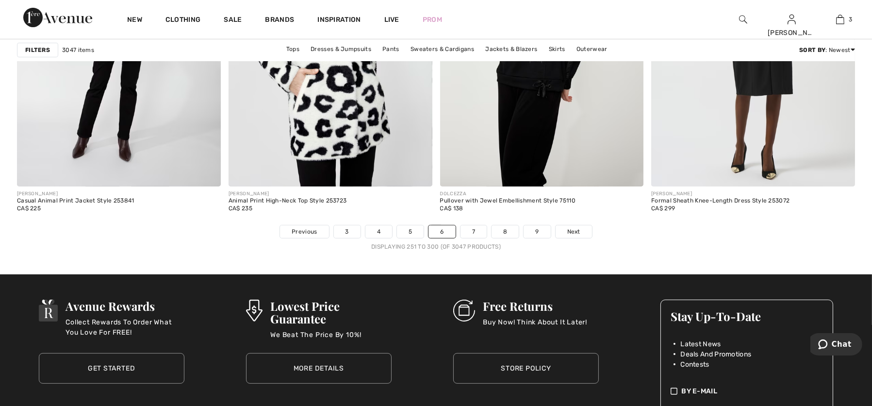
scroll to position [5347, 0]
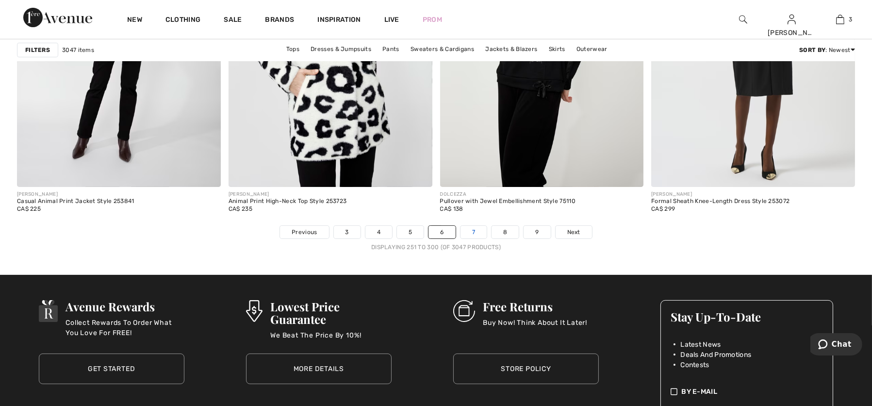
click at [472, 229] on link "7" at bounding box center [474, 232] width 26 height 13
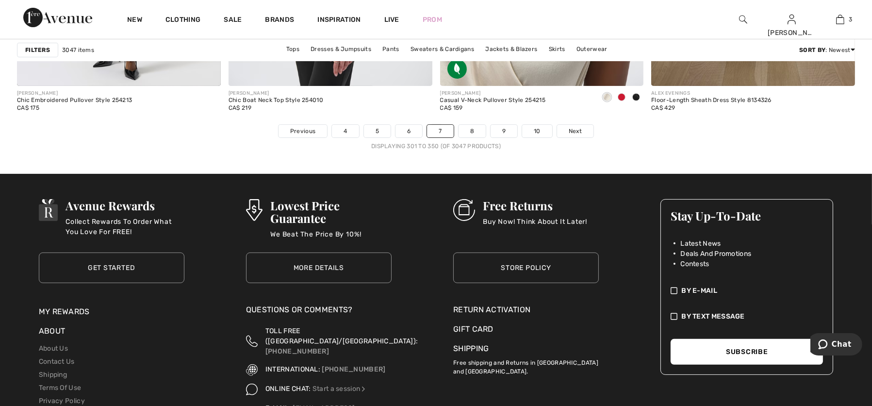
scroll to position [5452, 0]
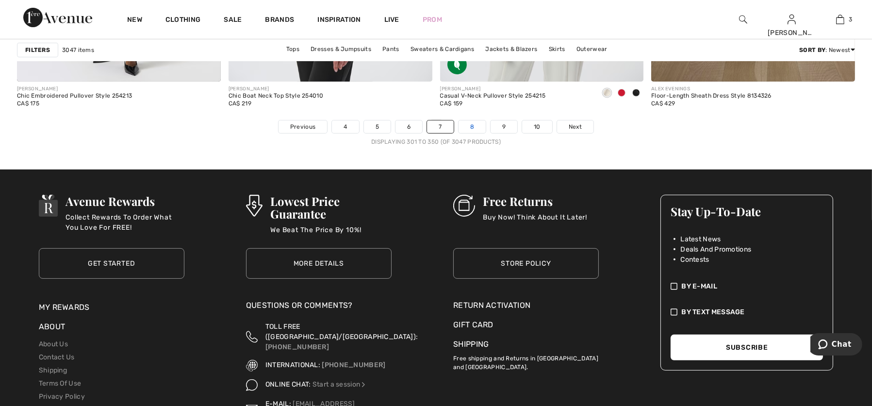
click at [474, 126] on link "8" at bounding box center [472, 126] width 27 height 13
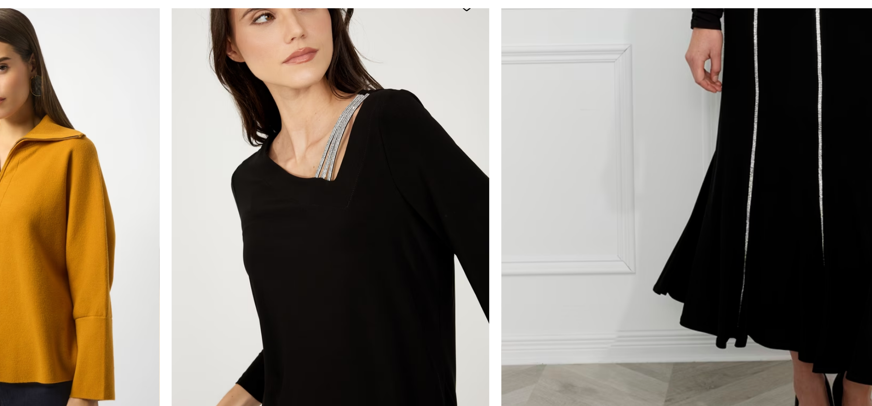
scroll to position [495, 0]
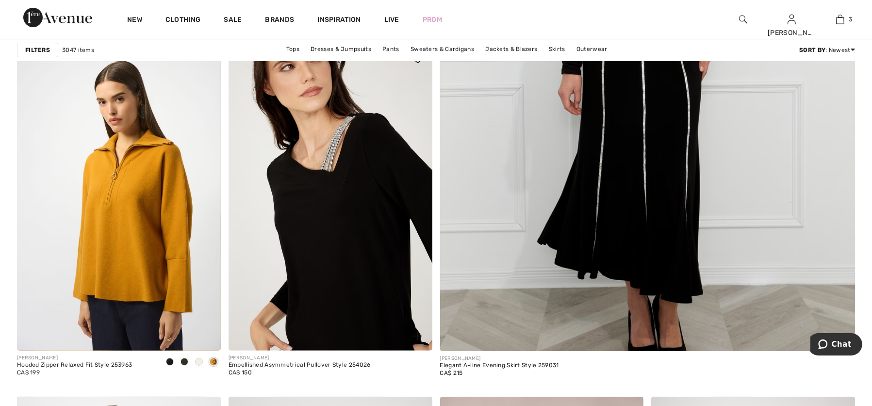
click at [330, 156] on img at bounding box center [331, 198] width 204 height 306
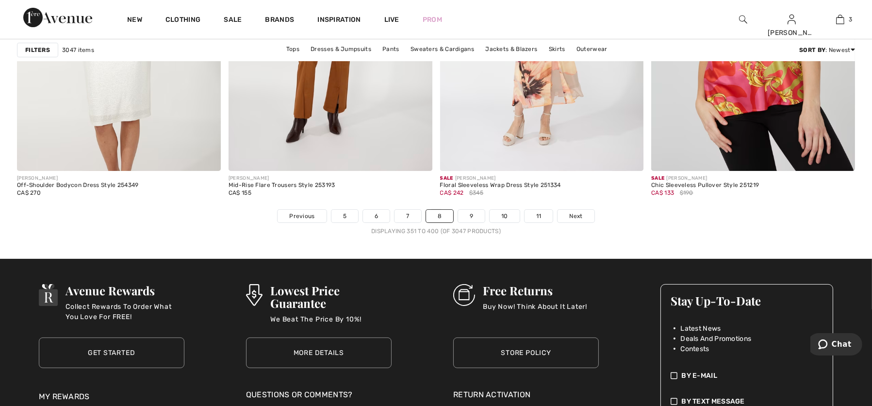
scroll to position [5326, 0]
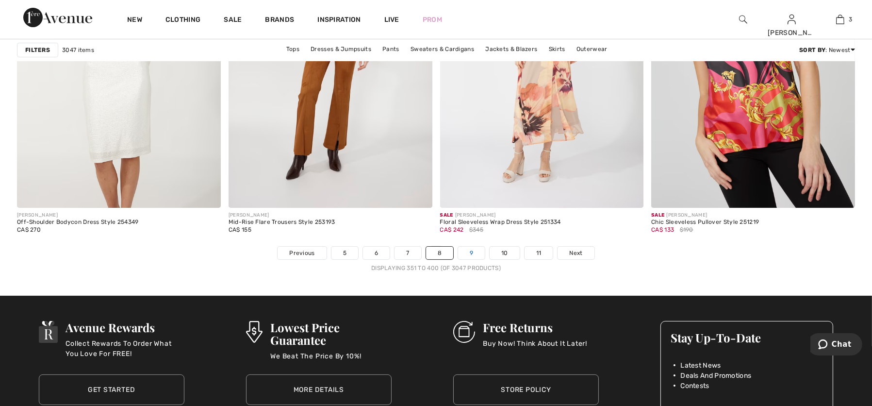
click at [471, 249] on link "9" at bounding box center [471, 253] width 27 height 13
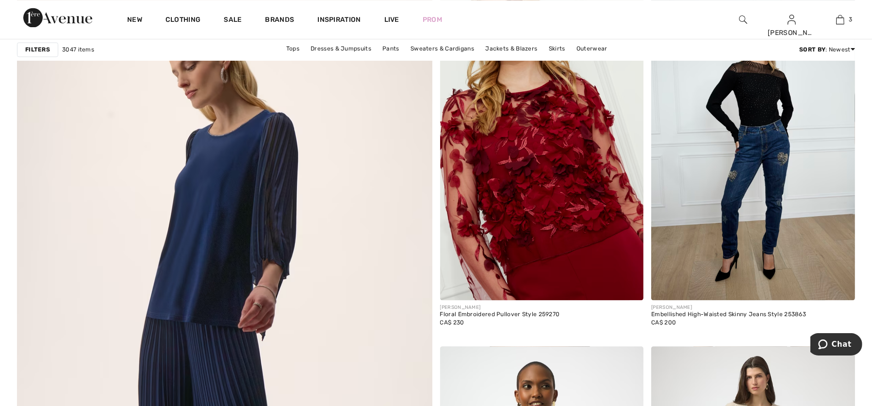
scroll to position [2990, 0]
click at [233, 265] on img at bounding box center [224, 367] width 498 height 747
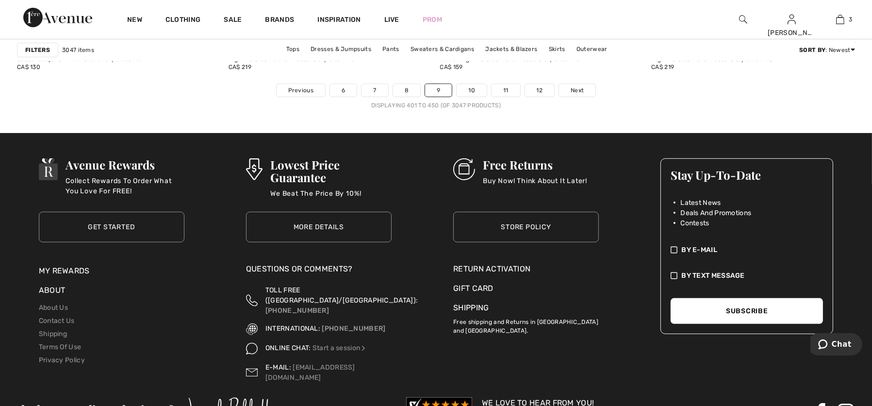
scroll to position [5491, 0]
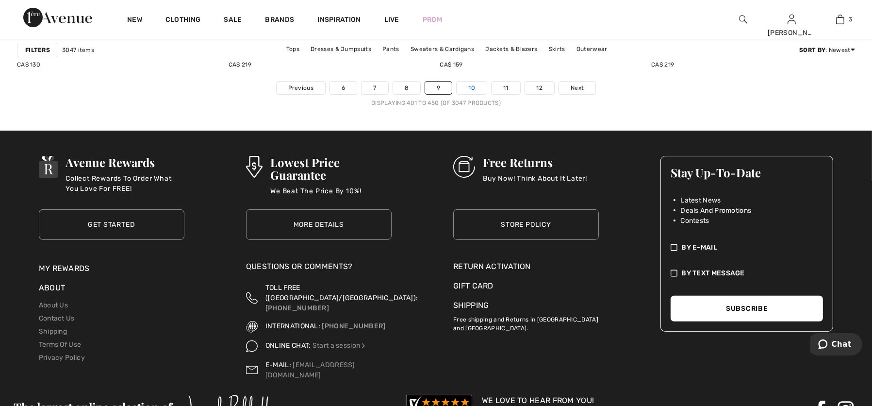
click at [469, 84] on link "10" at bounding box center [472, 88] width 30 height 13
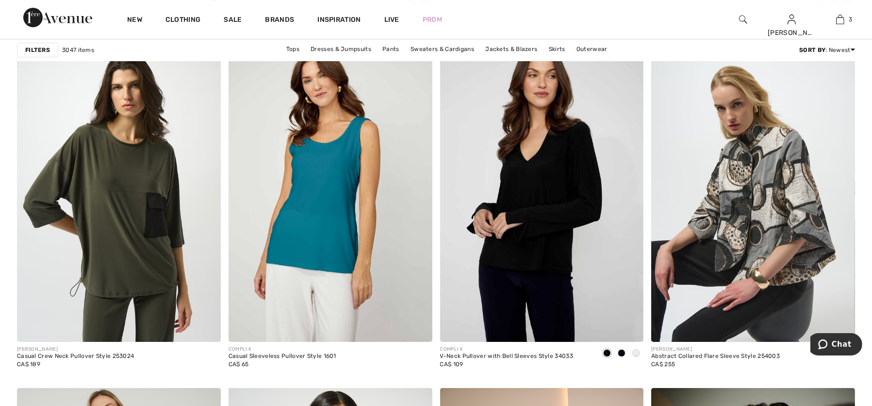
scroll to position [4841, 0]
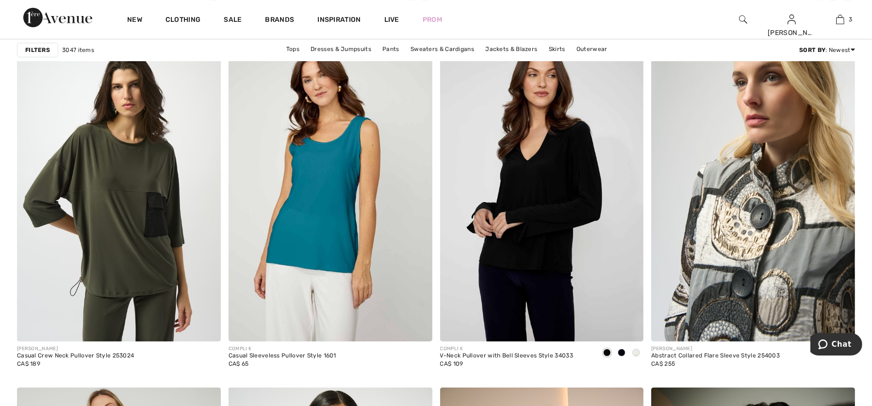
click at [794, 295] on img at bounding box center [753, 188] width 204 height 306
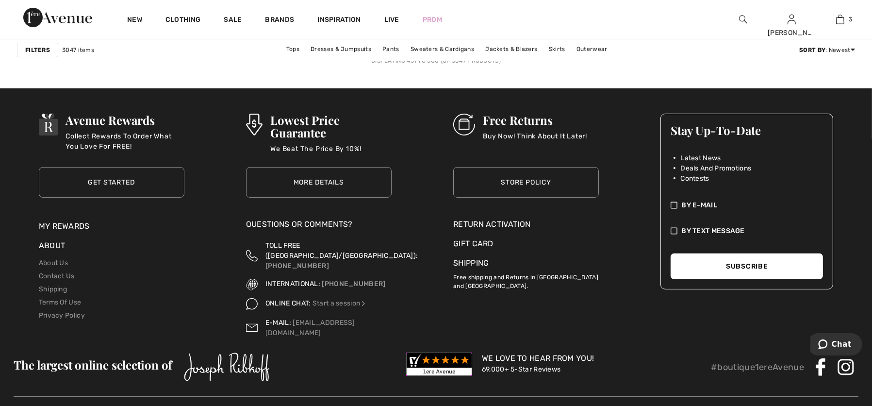
scroll to position [5395, 0]
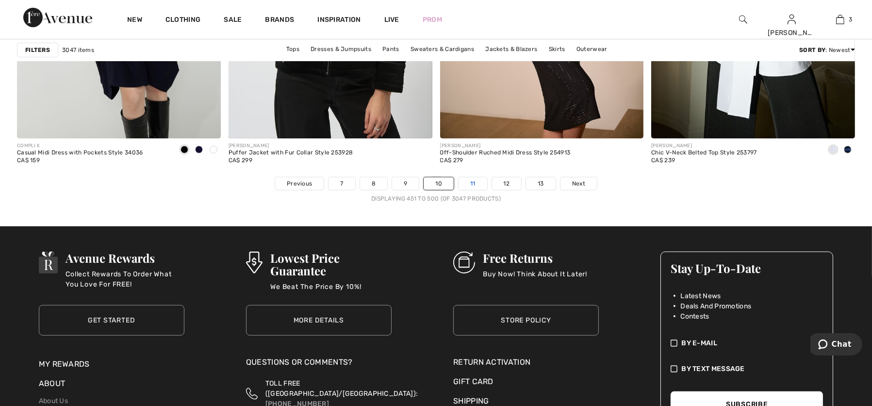
click at [475, 182] on link "11" at bounding box center [473, 183] width 29 height 13
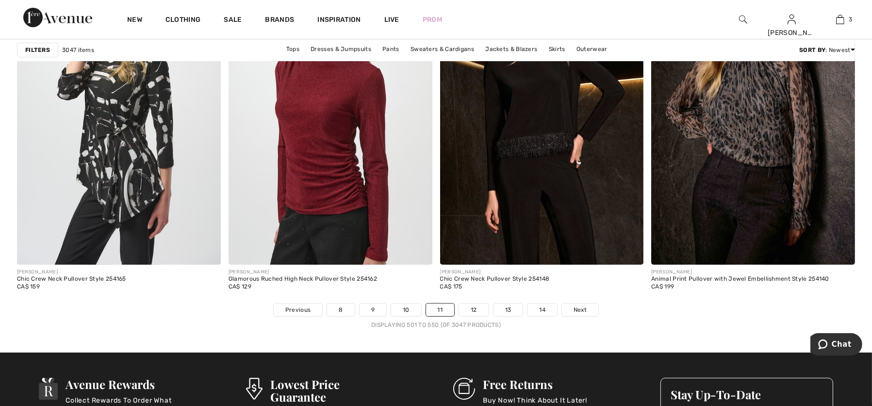
scroll to position [5269, 0]
click at [470, 307] on link "12" at bounding box center [474, 310] width 30 height 13
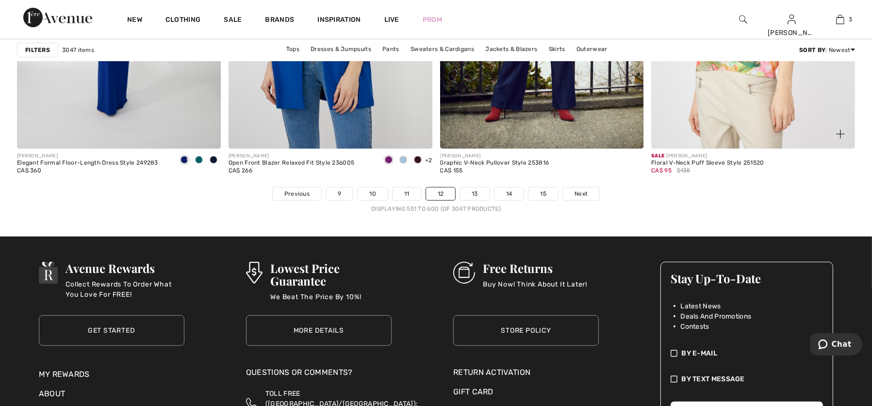
scroll to position [5369, 0]
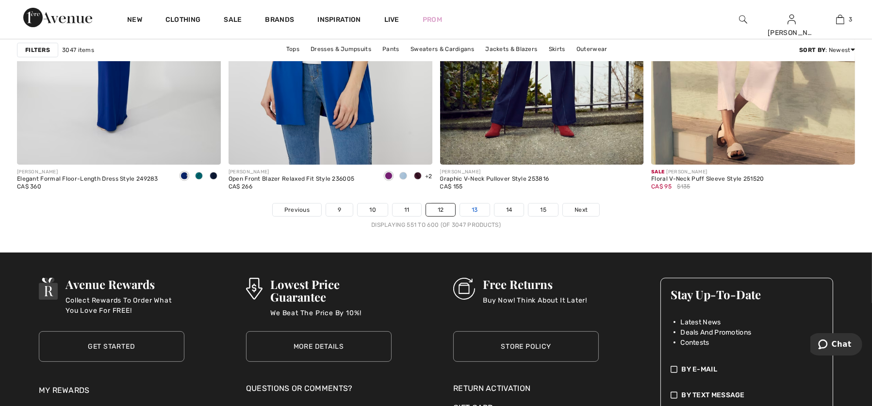
click at [471, 208] on link "13" at bounding box center [475, 209] width 30 height 13
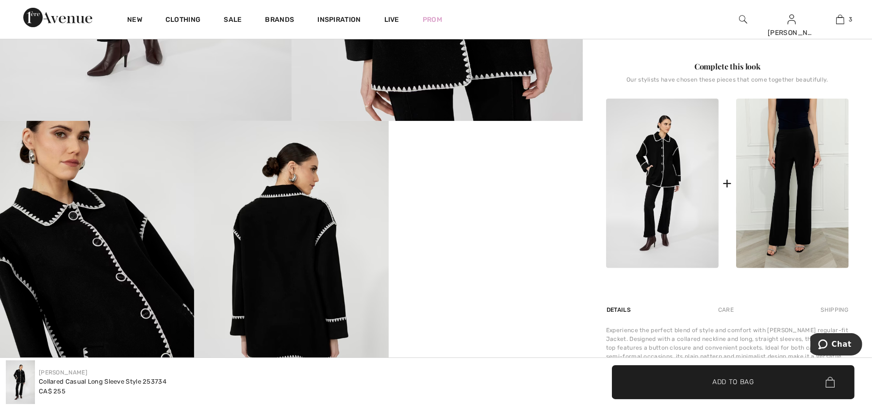
scroll to position [582, 0]
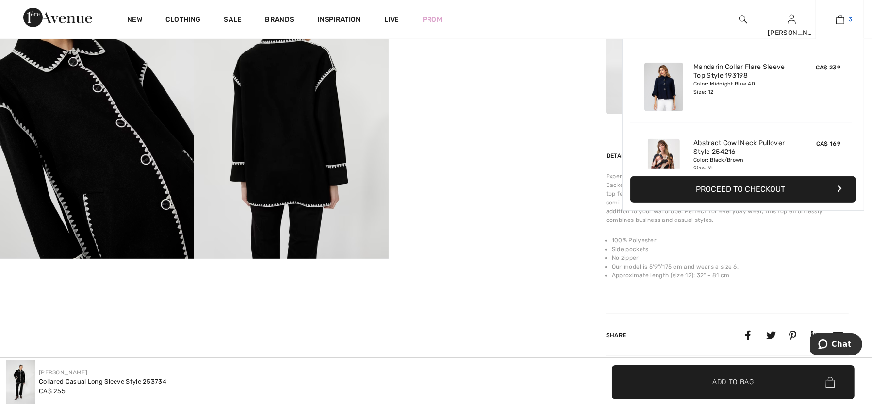
click at [845, 21] on link "3" at bounding box center [840, 20] width 48 height 12
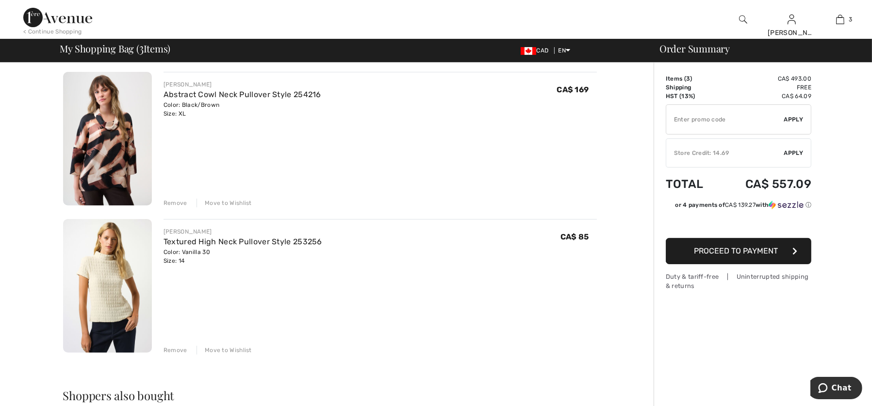
scroll to position [196, 0]
click at [169, 199] on div "Remove" at bounding box center [176, 202] width 24 height 9
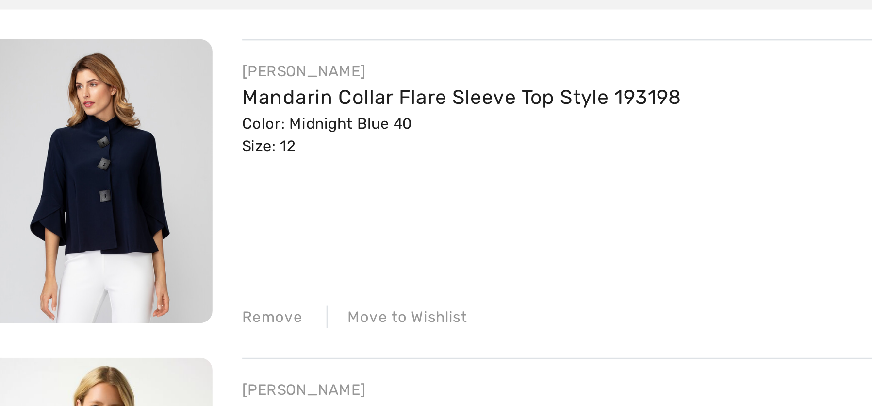
scroll to position [9, 0]
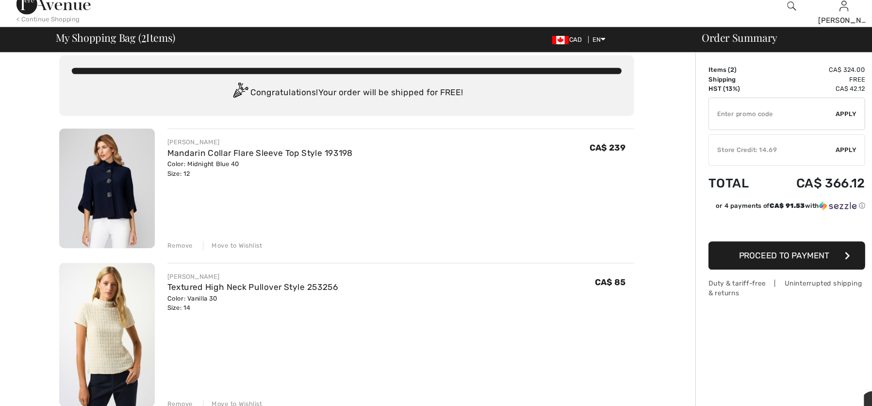
click at [112, 194] on img at bounding box center [107, 188] width 89 height 111
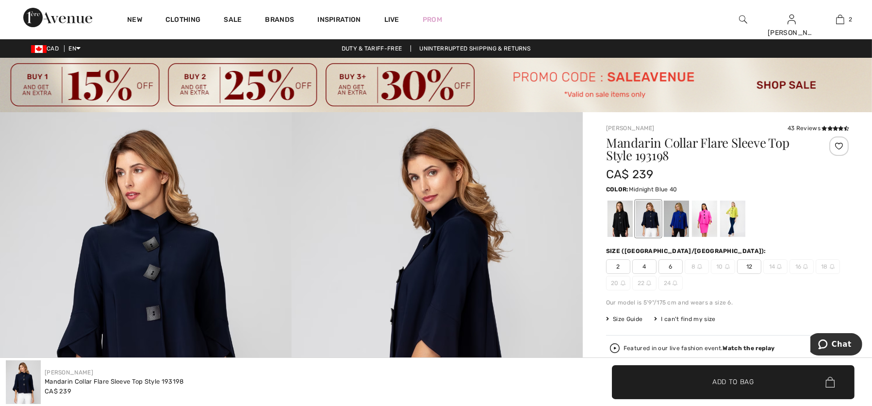
click at [627, 315] on span "Size Guide" at bounding box center [624, 319] width 36 height 9
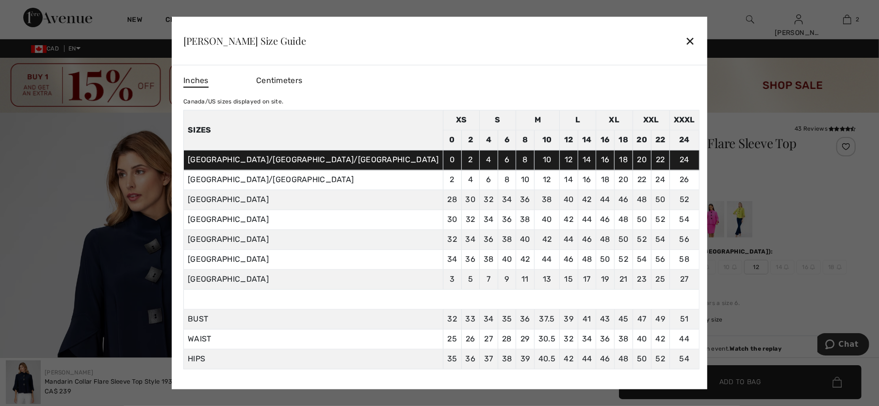
click at [686, 39] on div "✕" at bounding box center [691, 41] width 10 height 20
